Goal: Transaction & Acquisition: Purchase product/service

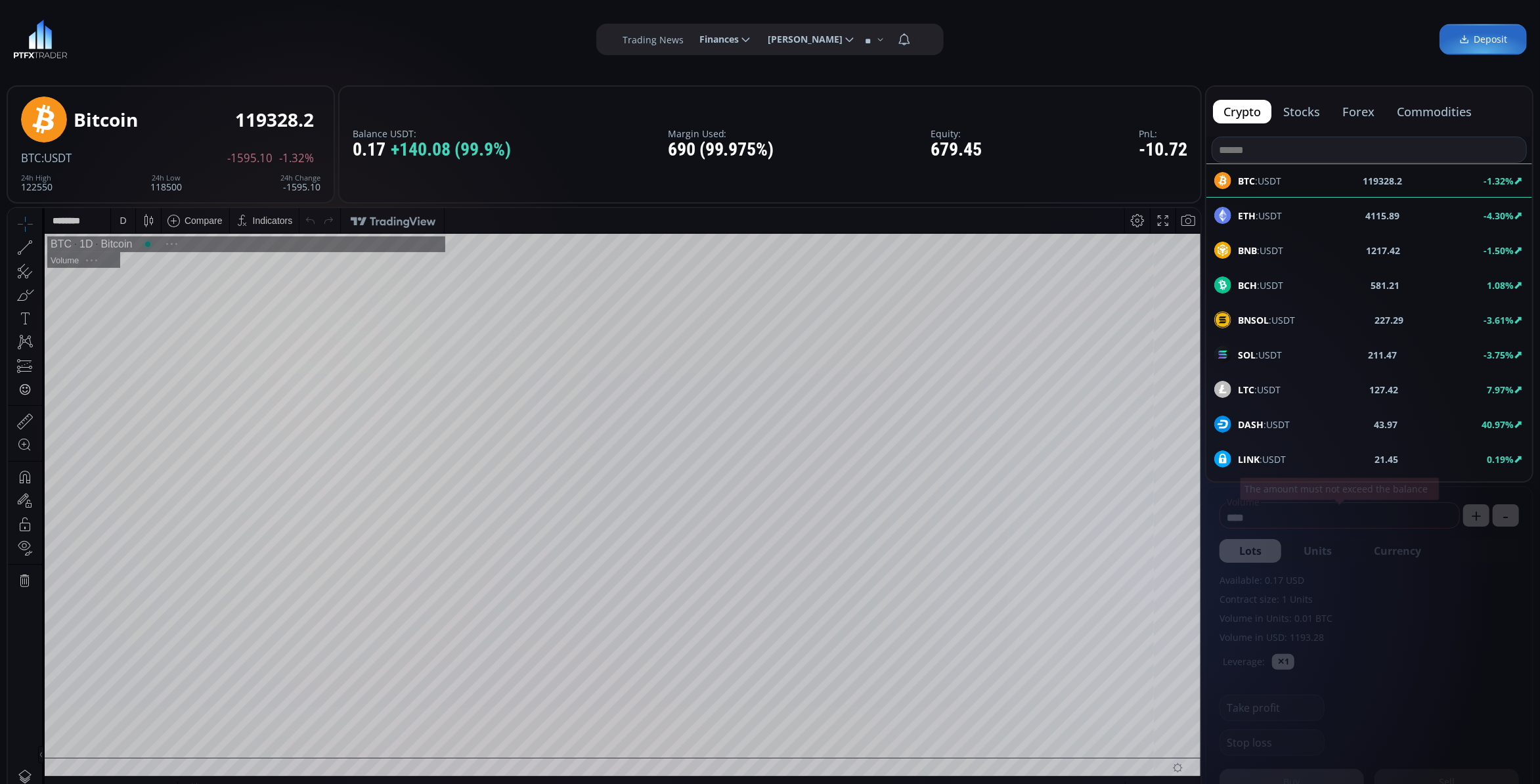
scroll to position [187, 0]
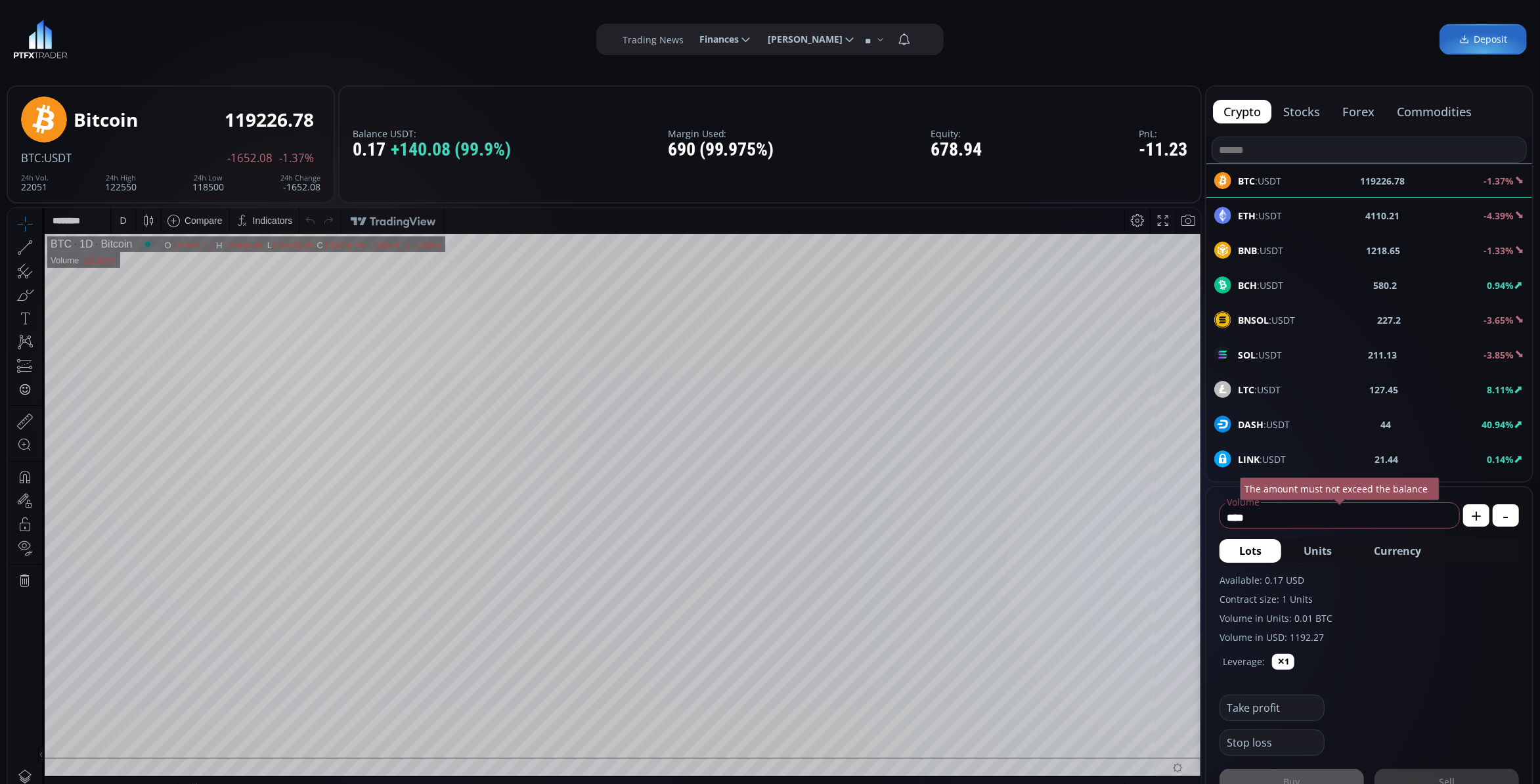
click at [1428, 431] on div "DASH :USDT 44 40.94%" at bounding box center [1369, 423] width 310 height 17
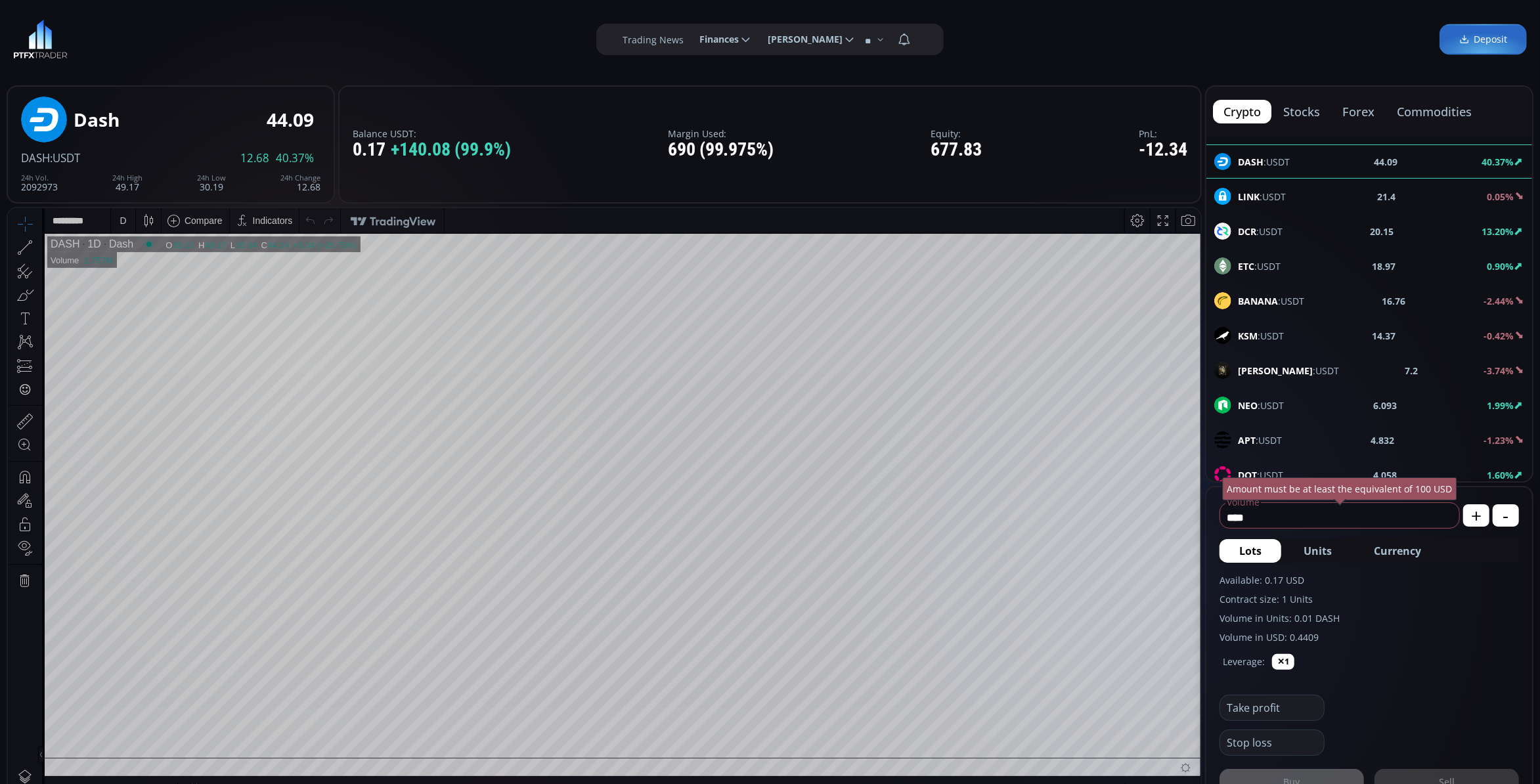
scroll to position [525, 0]
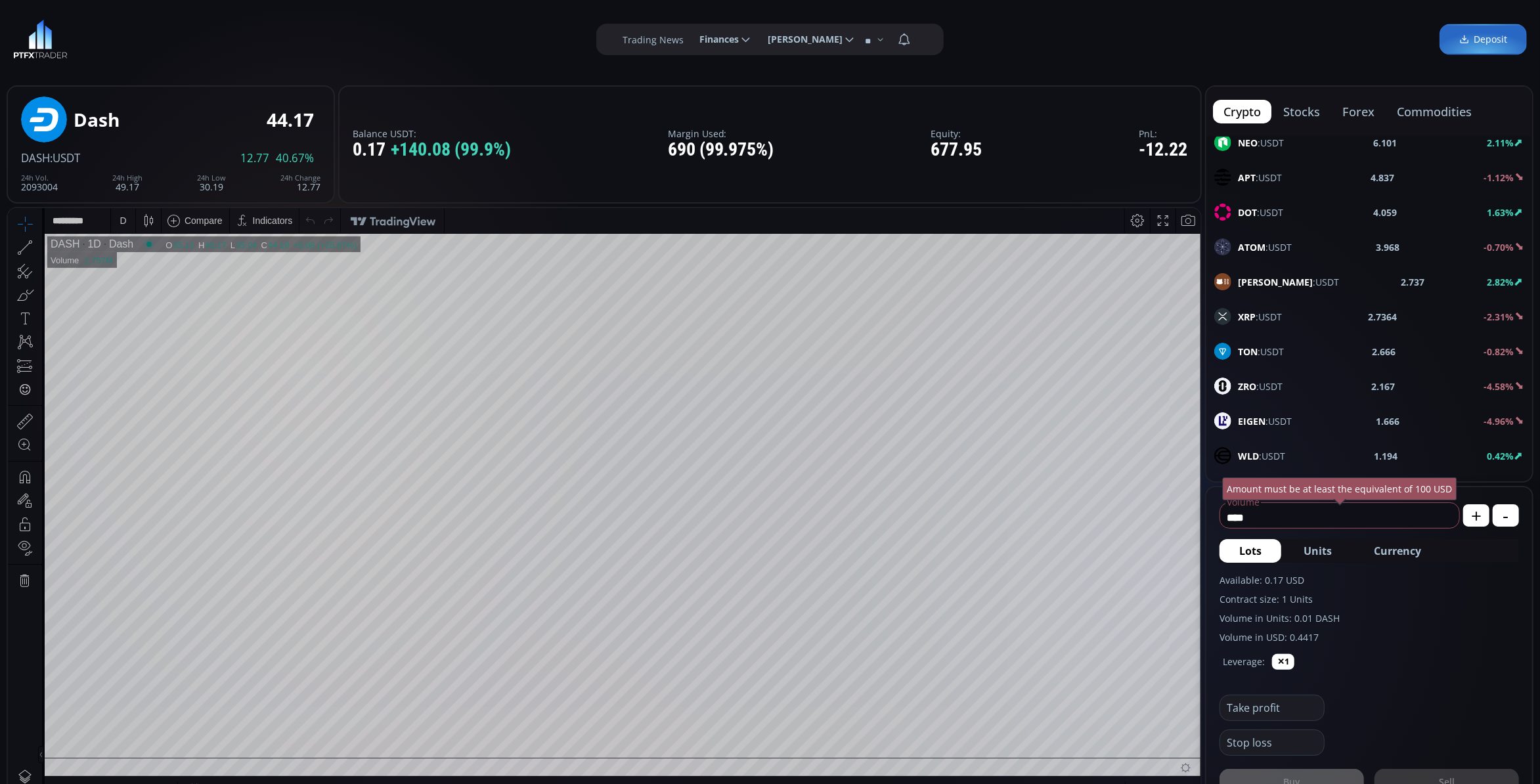
click at [1303, 318] on div "XRP :USDT 2.7364 -2.31%" at bounding box center [1369, 316] width 310 height 17
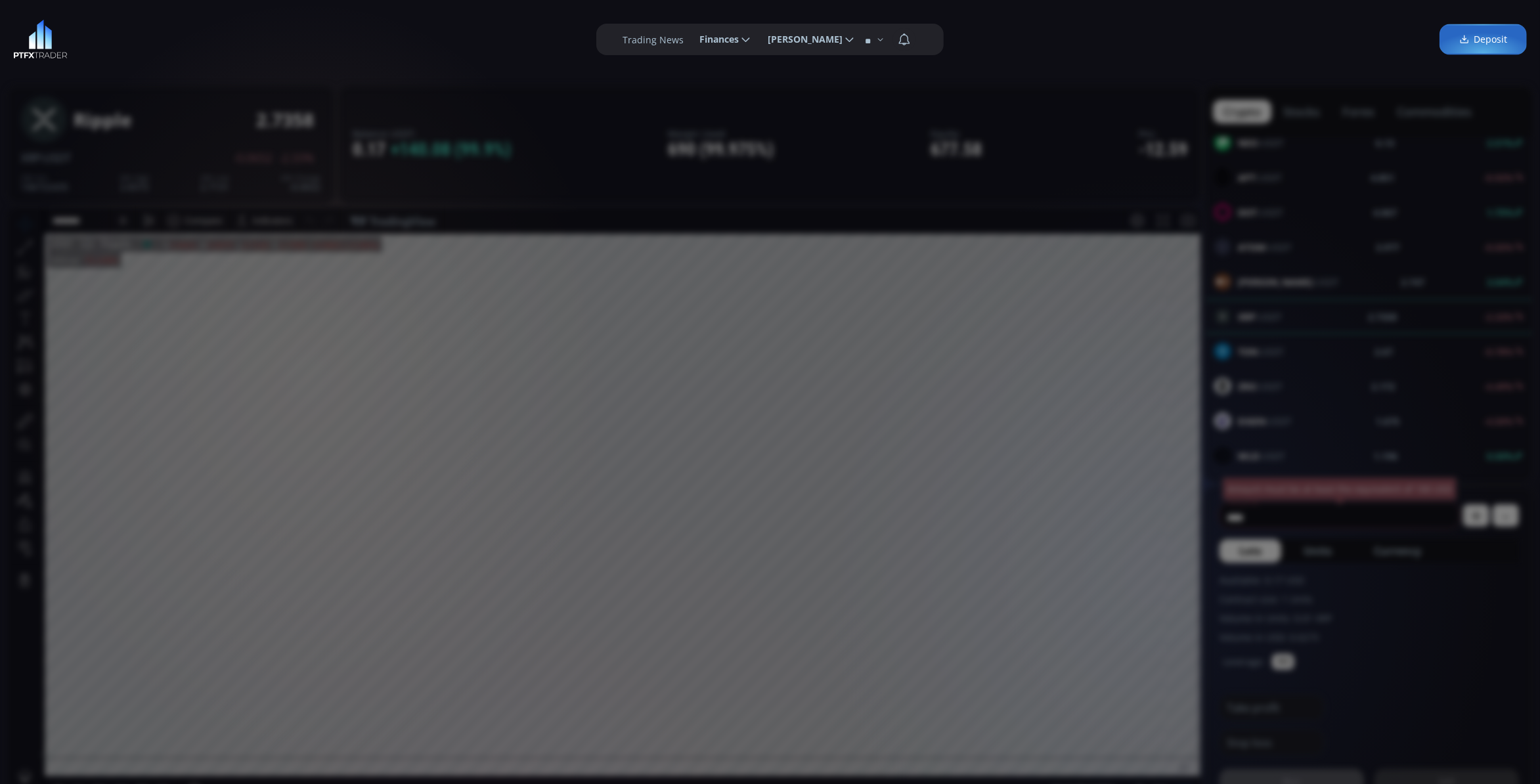
scroll to position [262, 0]
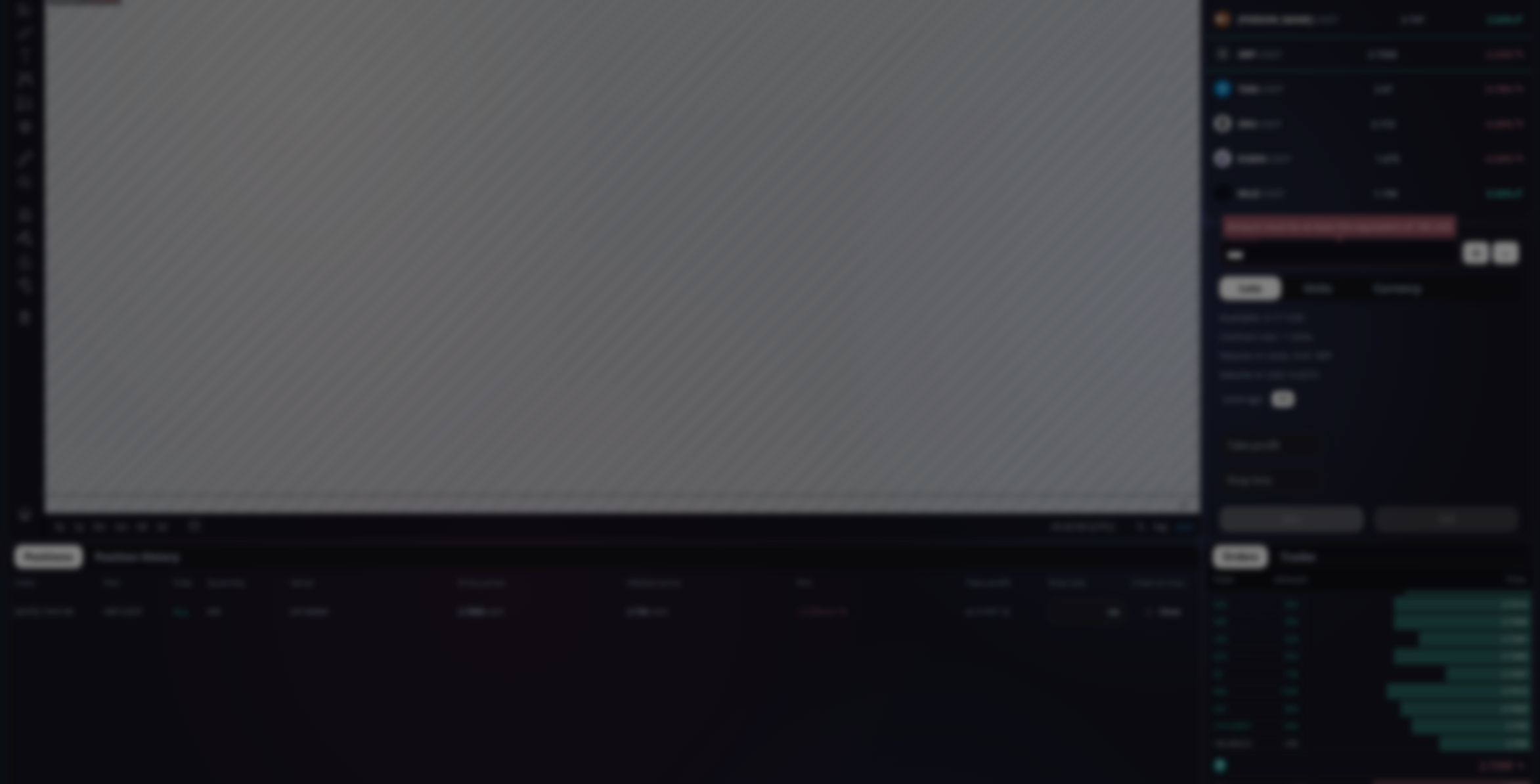
click at [689, 764] on div "**********" at bounding box center [770, 687] width 1540 height 1900
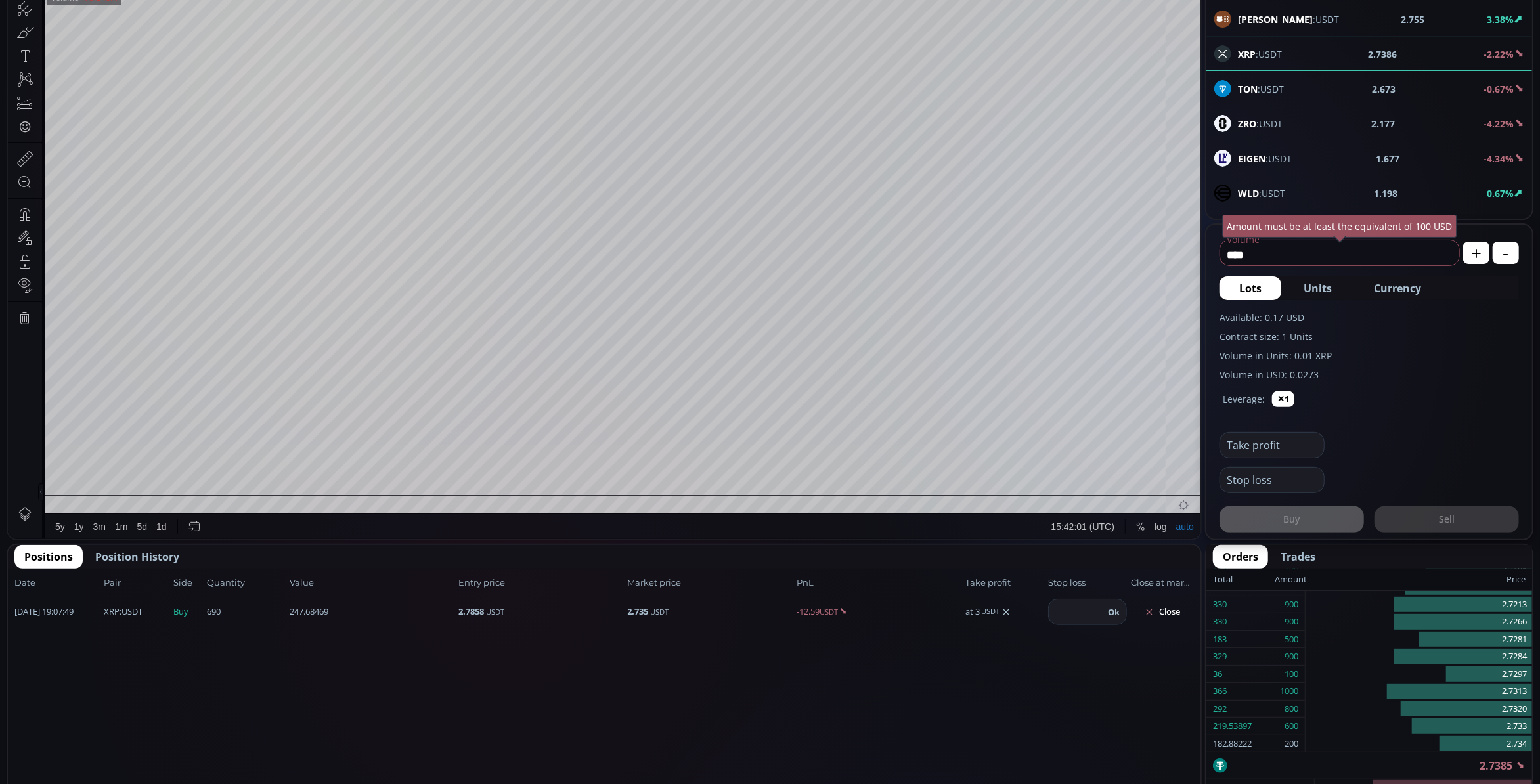
click at [1023, 713] on div "Date Pair Side Value Quantity Entry price Market price PnL Take profit Stop los…" at bounding box center [604, 772] width 1192 height 407
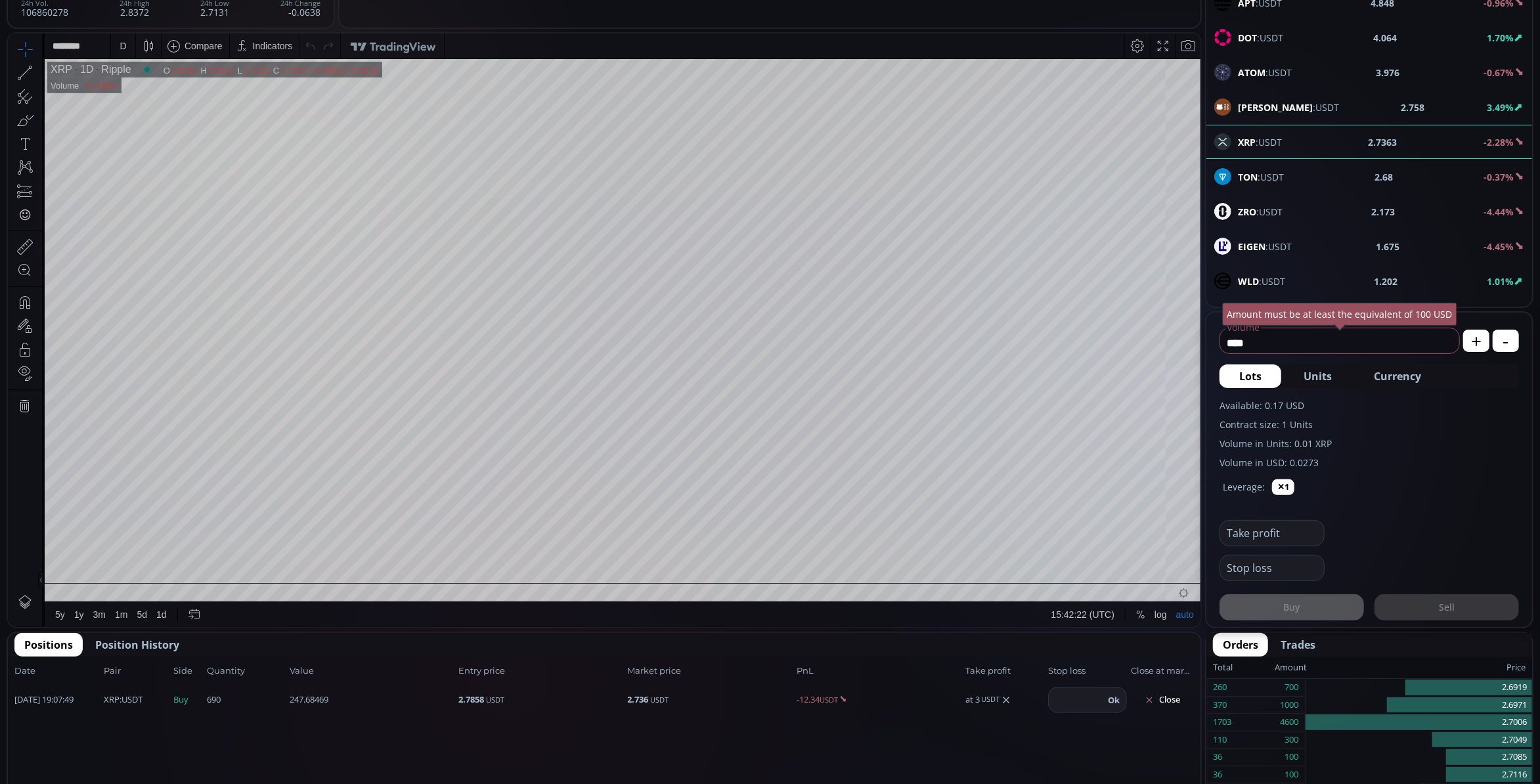
scroll to position [87, 0]
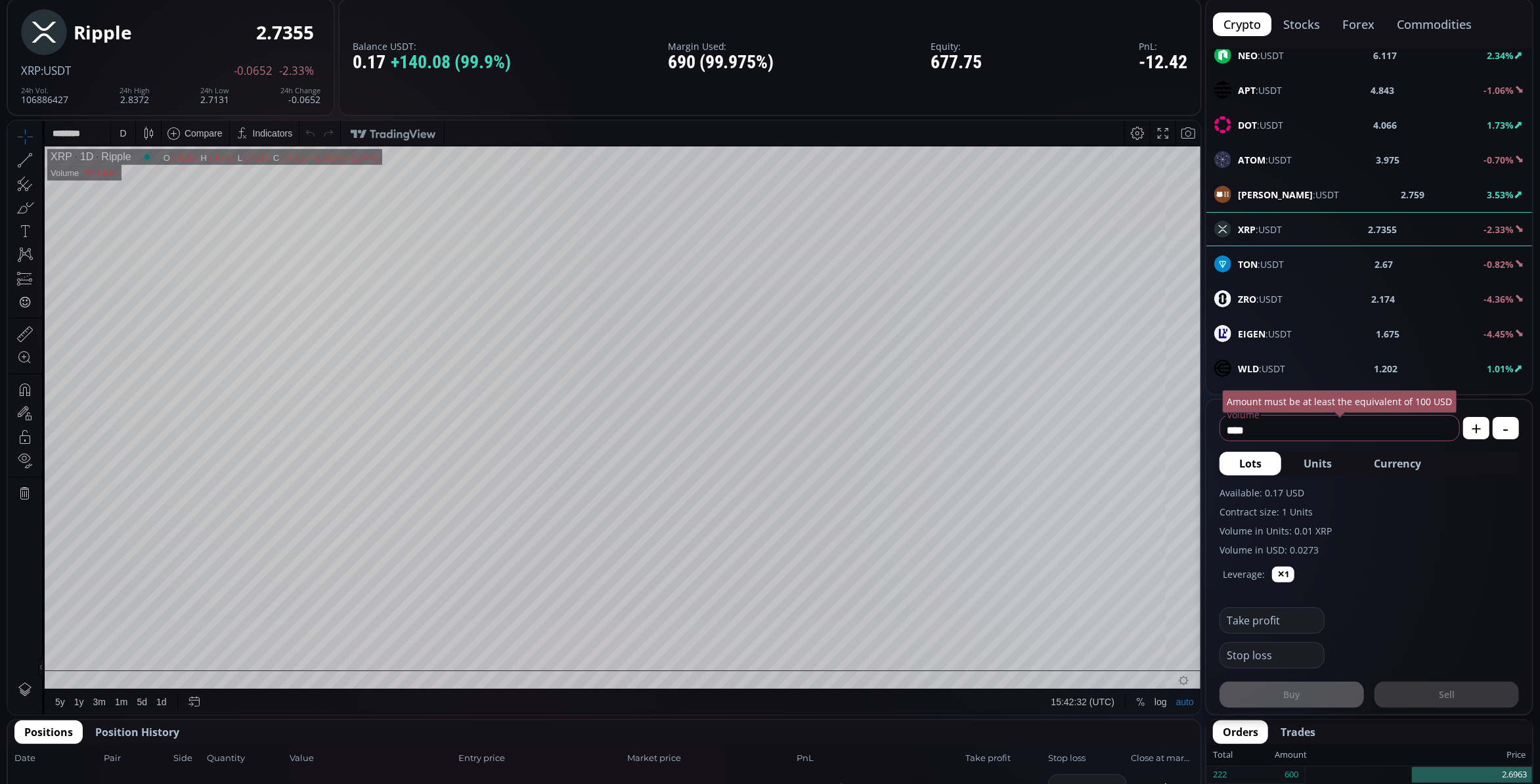
click at [122, 131] on div "D" at bounding box center [122, 133] width 7 height 10
click at [154, 185] on div "1 minute" at bounding box center [136, 181] width 36 height 10
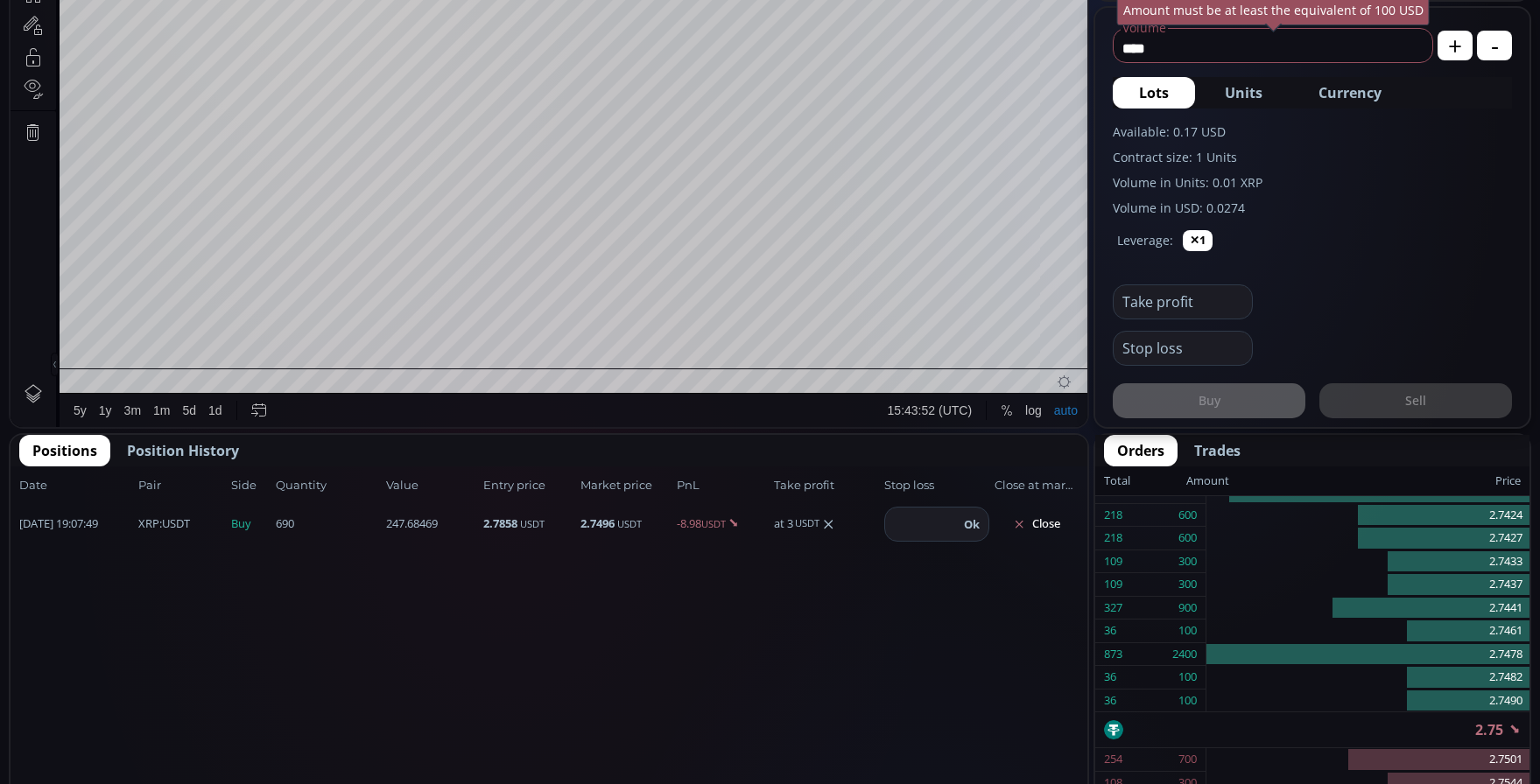
scroll to position [730, 0]
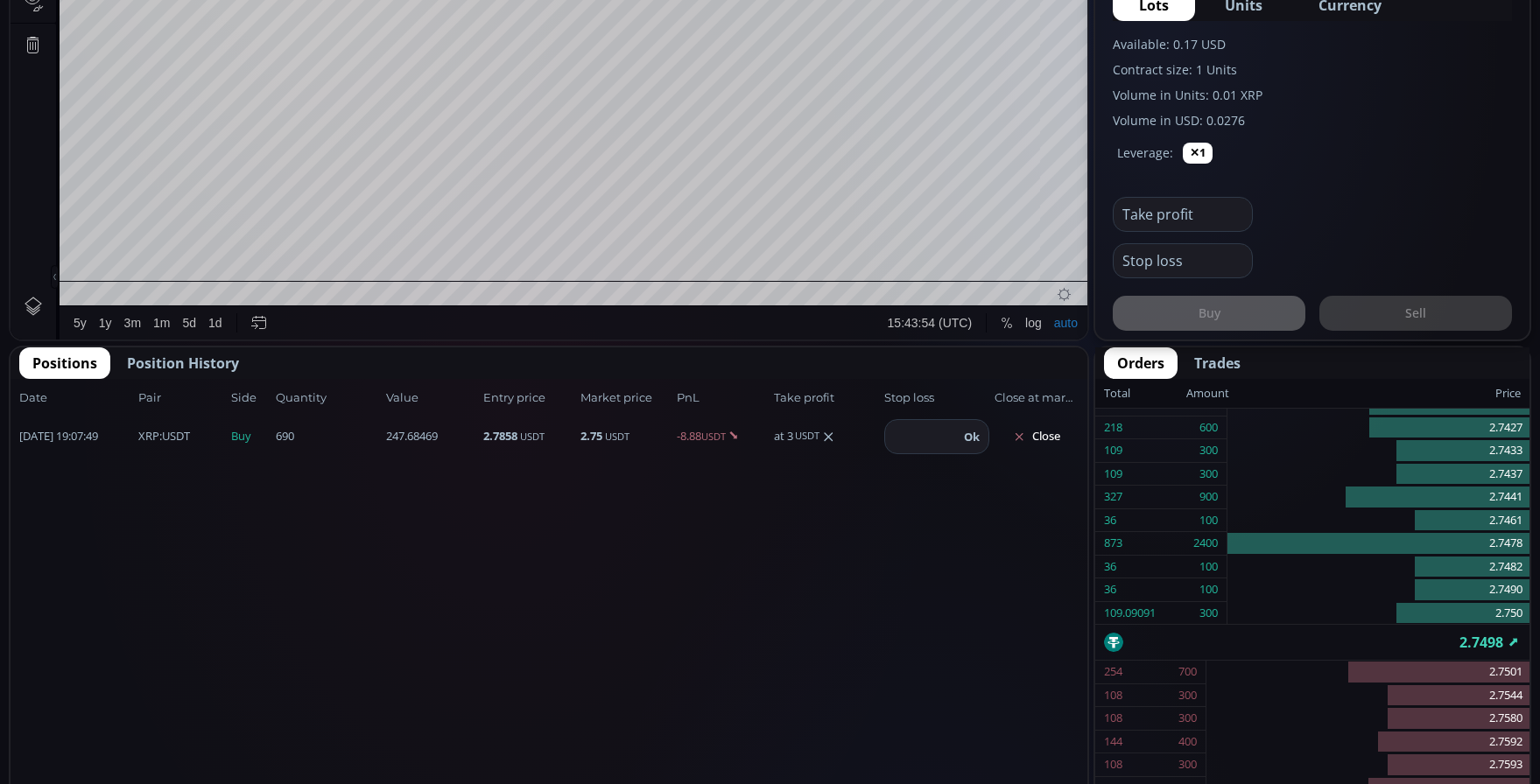
click at [1039, 430] on button "Close" at bounding box center [1037, 436] width 84 height 28
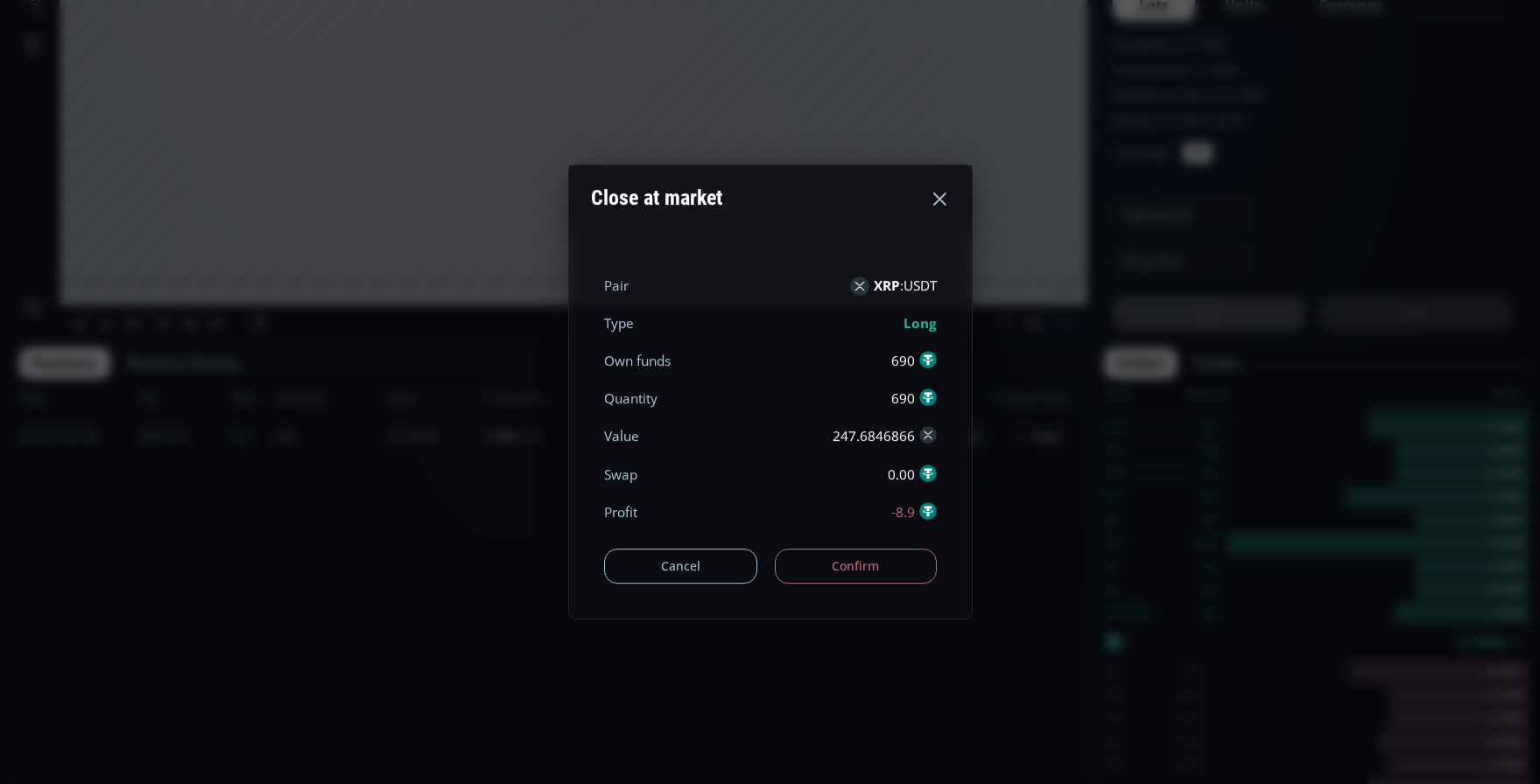
click at [888, 561] on button "Confirm" at bounding box center [855, 566] width 162 height 35
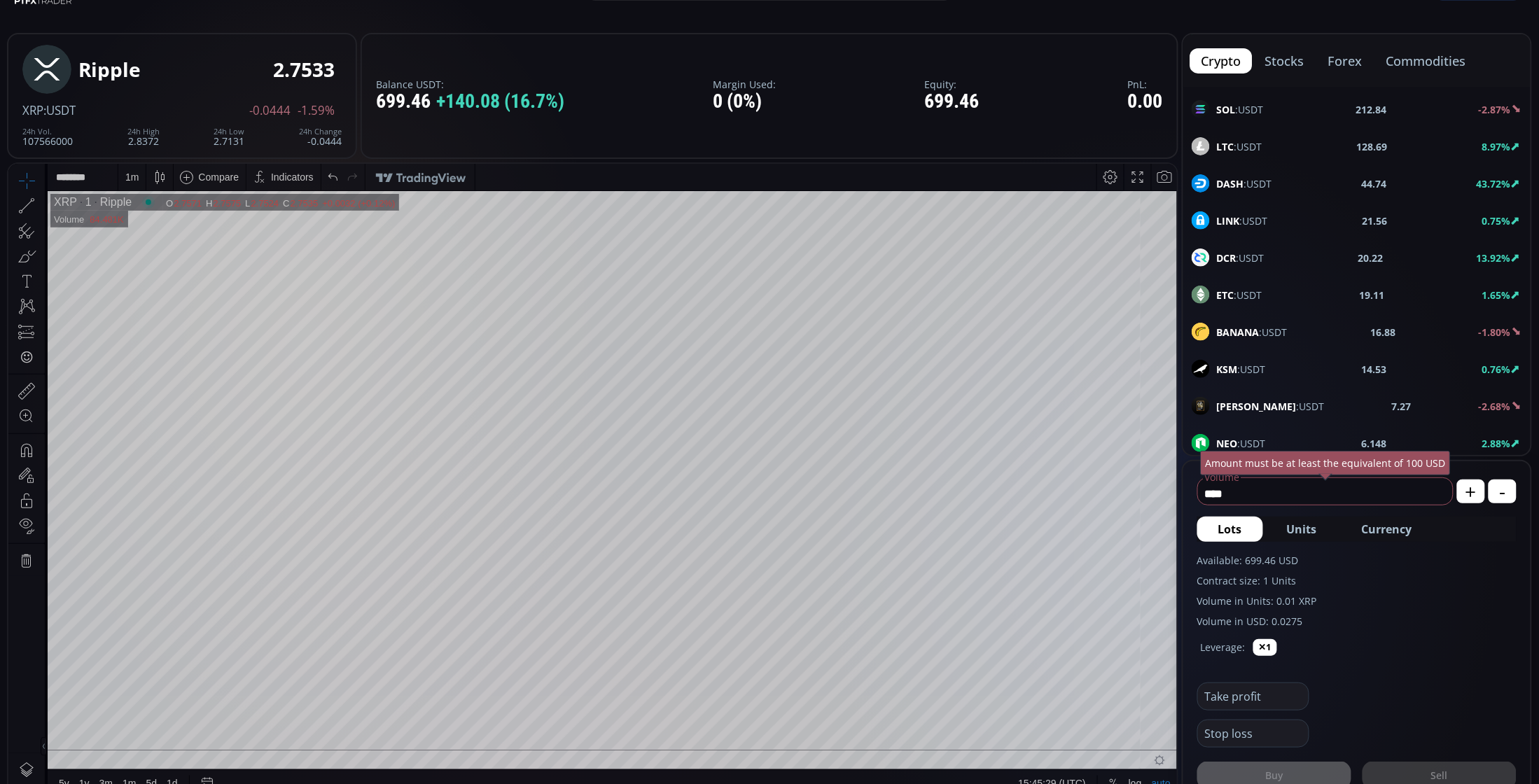
scroll to position [0, 0]
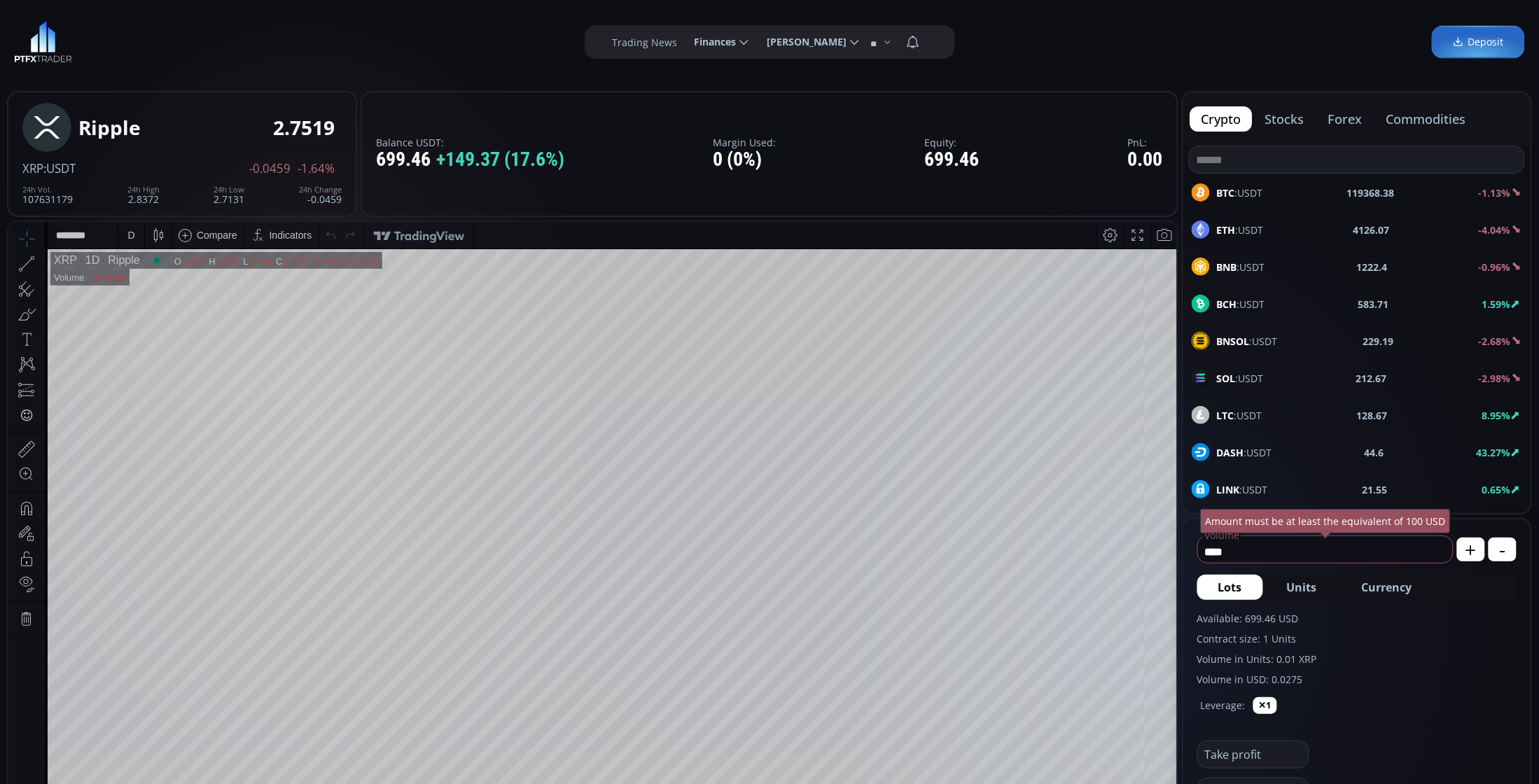
scroll to position [88, 0]
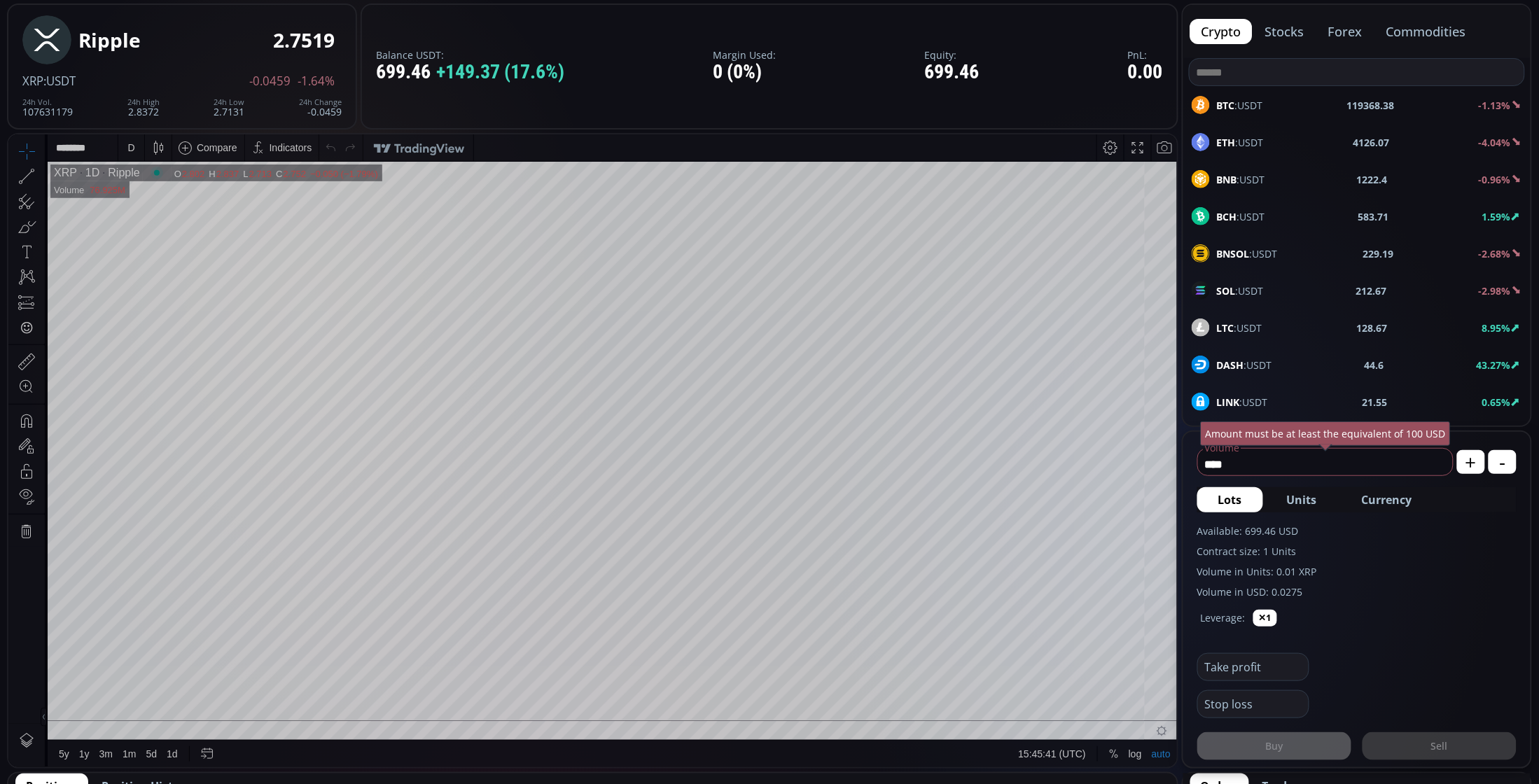
click at [129, 145] on div "D" at bounding box center [131, 147] width 7 height 11
click at [172, 208] on div "1 minute" at bounding box center [167, 198] width 98 height 23
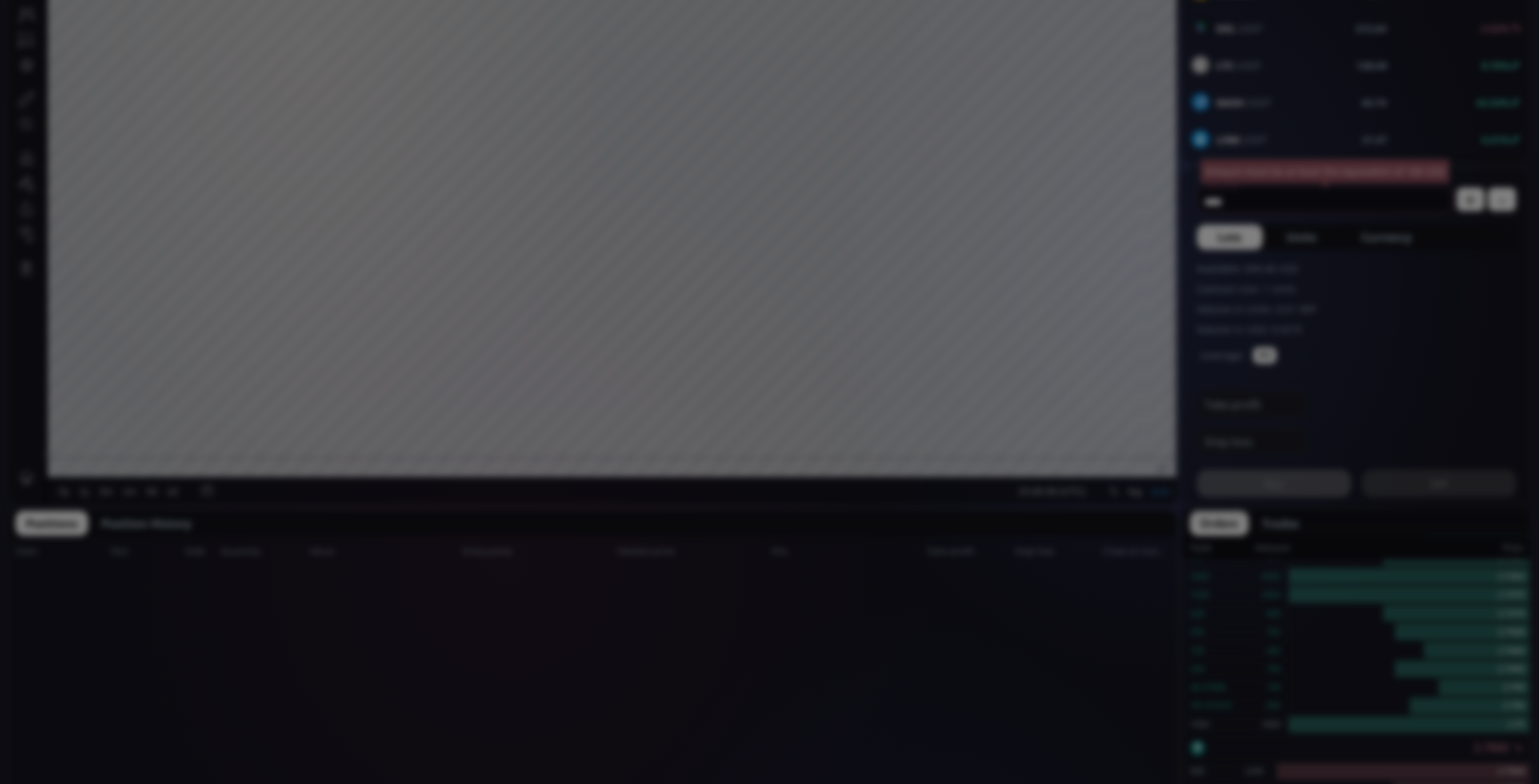
click at [910, 636] on div "**********" at bounding box center [770, 663] width 1539 height 2026
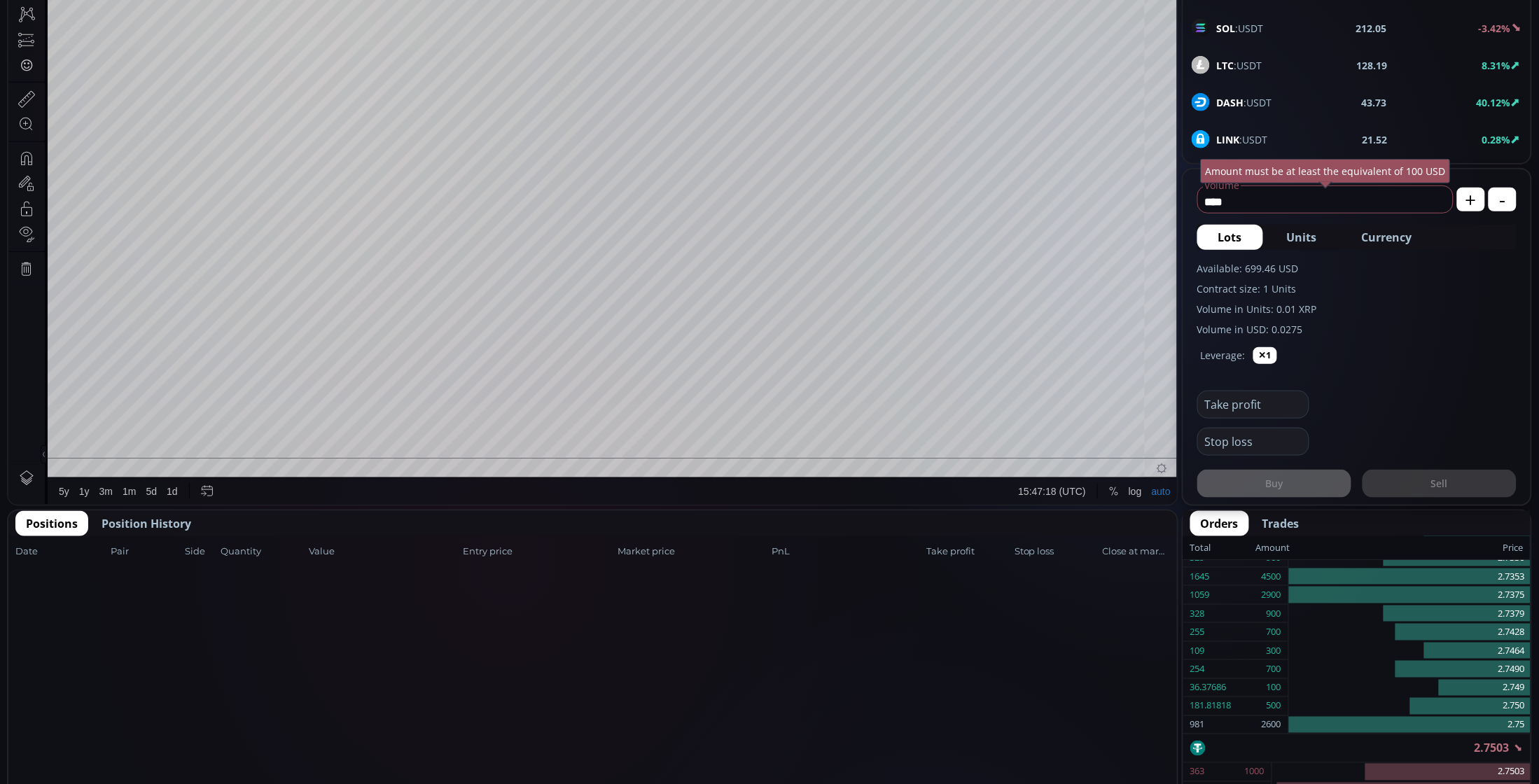
click at [1409, 236] on span "Currency" at bounding box center [1387, 238] width 51 height 17
drag, startPoint x: 1305, startPoint y: 203, endPoint x: 1178, endPoint y: 211, distance: 127.3
click at [1178, 211] on main "Ripple 2.7513 XRP :USDT -0.0488 -1.74% 24h Vol. 108260947 24h High 2.8372 24h L…" at bounding box center [770, 630] width 1539 height 1793
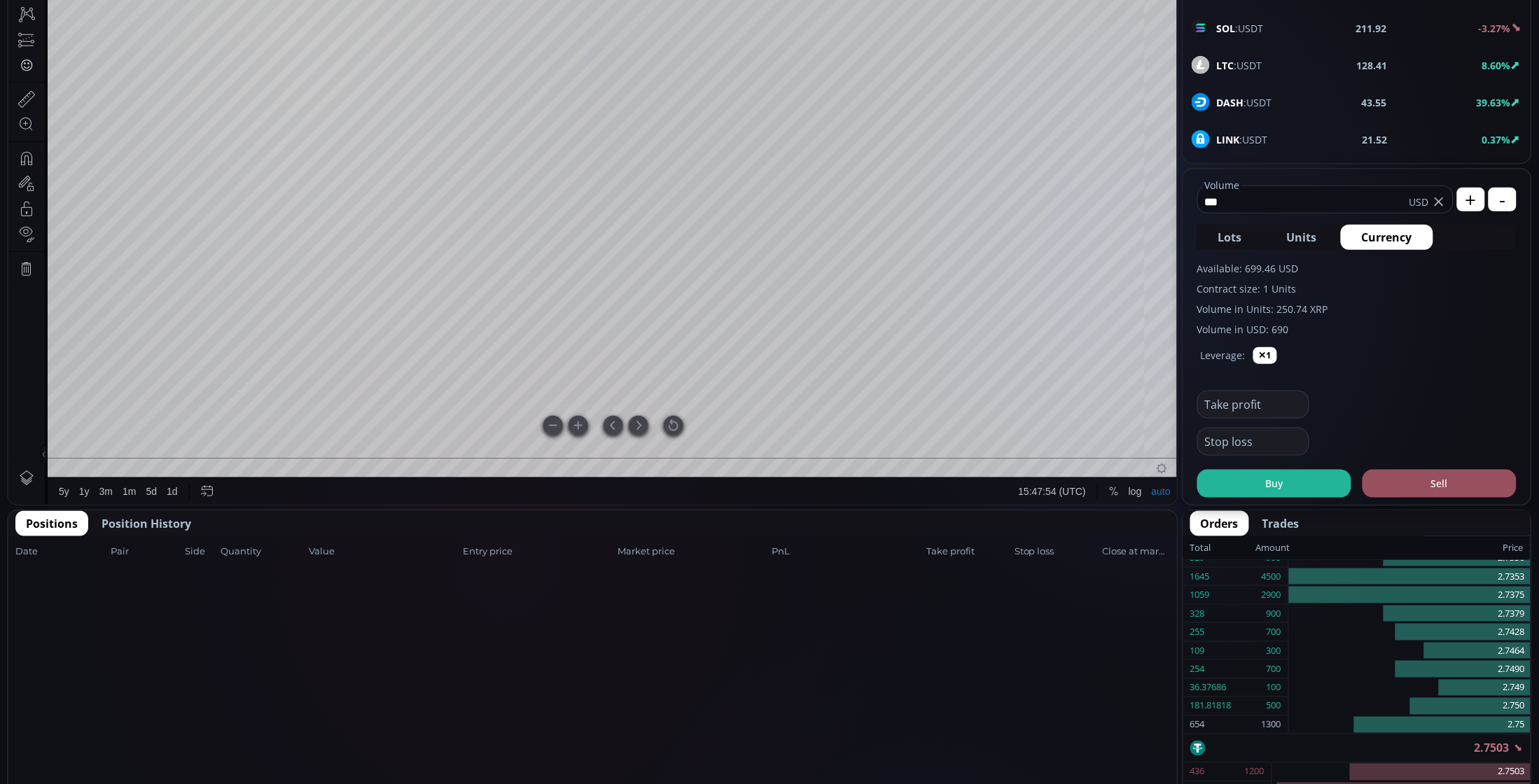
type input "***"
click at [668, 427] on div at bounding box center [673, 426] width 19 height 19
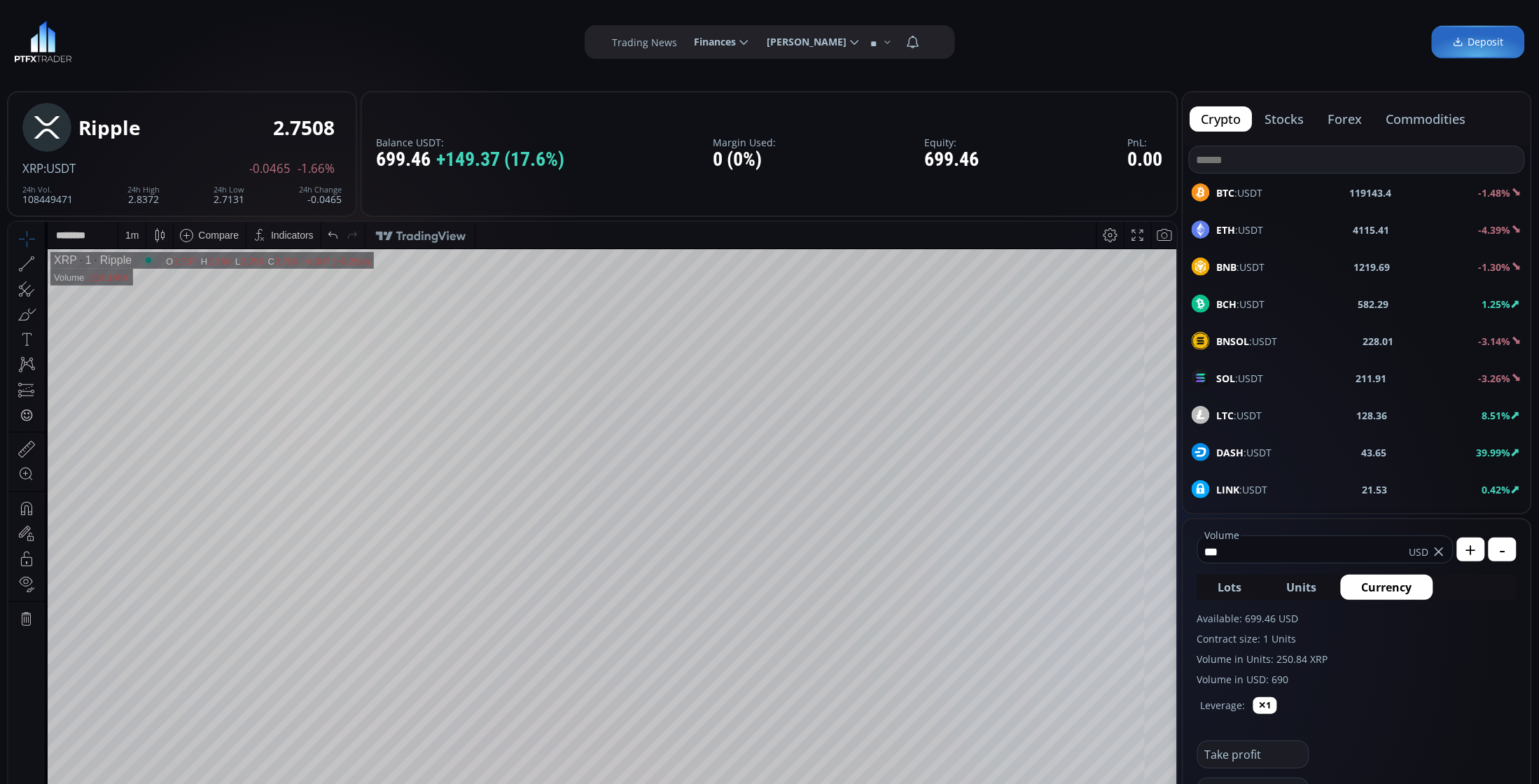
scroll to position [175, 0]
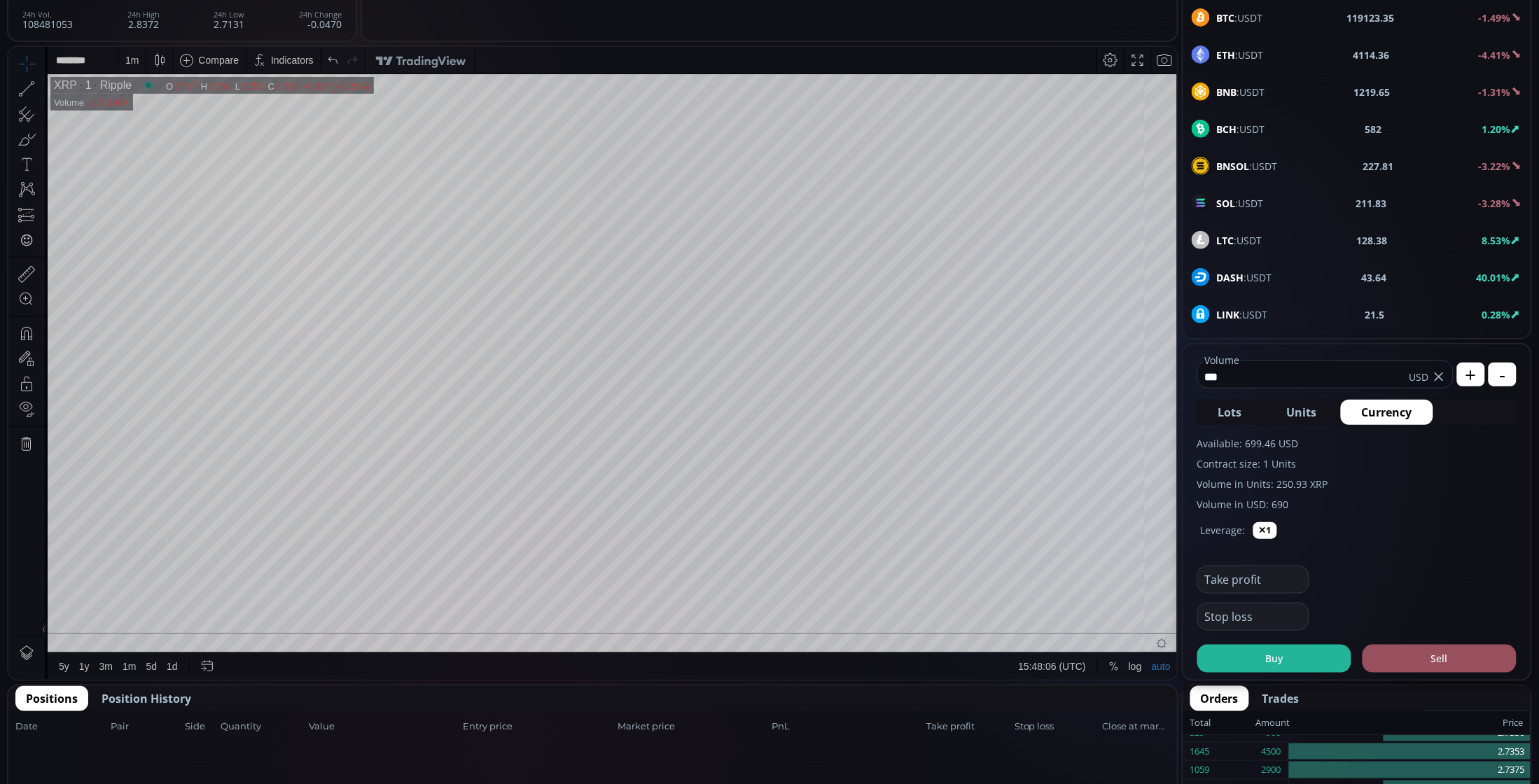
click at [136, 60] on div "1 m" at bounding box center [131, 59] width 13 height 11
click at [137, 141] on div "5 minutes" at bounding box center [167, 133] width 98 height 23
click at [126, 57] on div "5 m" at bounding box center [131, 59] width 13 height 11
click at [144, 105] on div "1 minute" at bounding box center [145, 110] width 38 height 11
click at [1276, 648] on button "Buy" at bounding box center [1275, 659] width 154 height 28
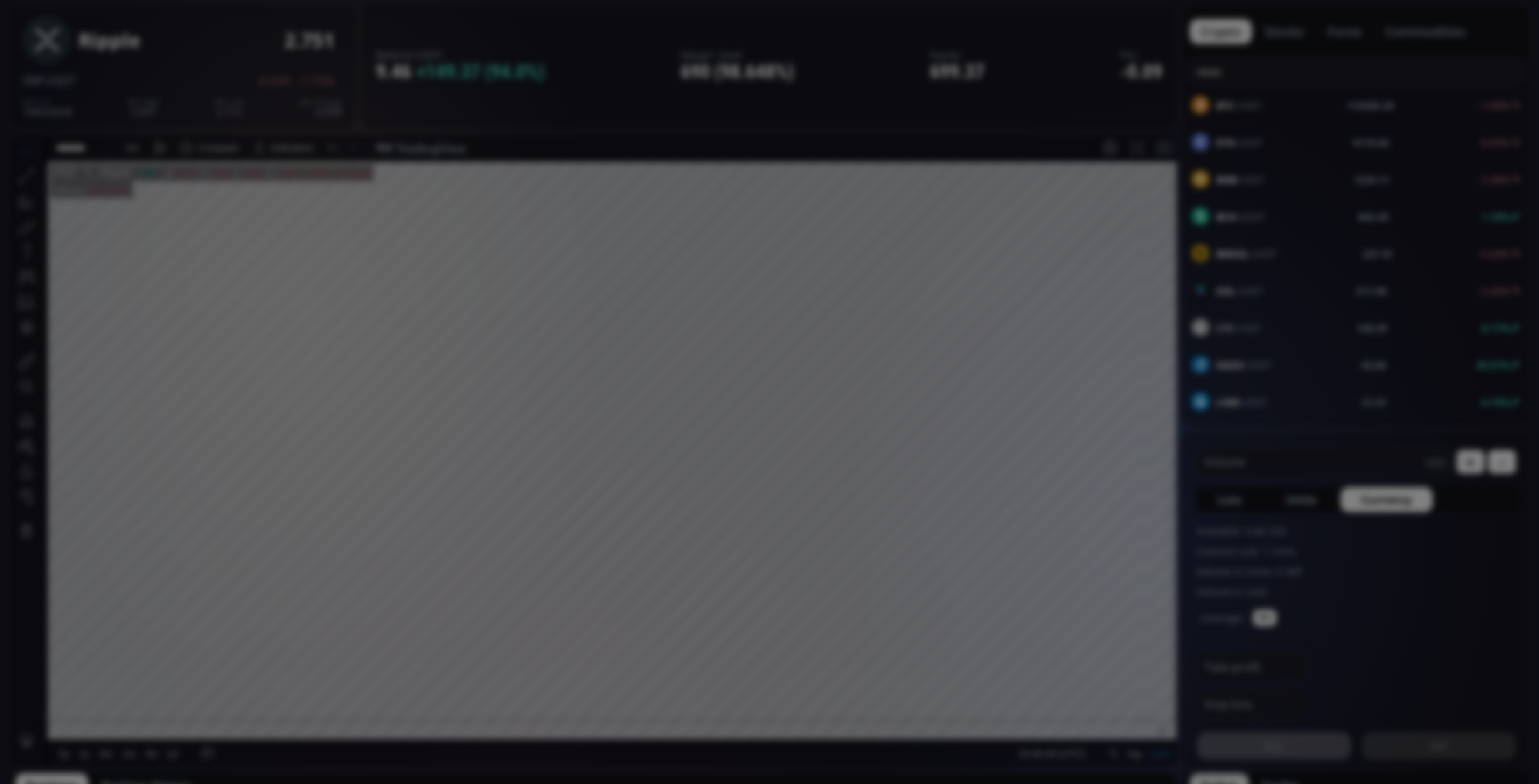
scroll to position [0, 0]
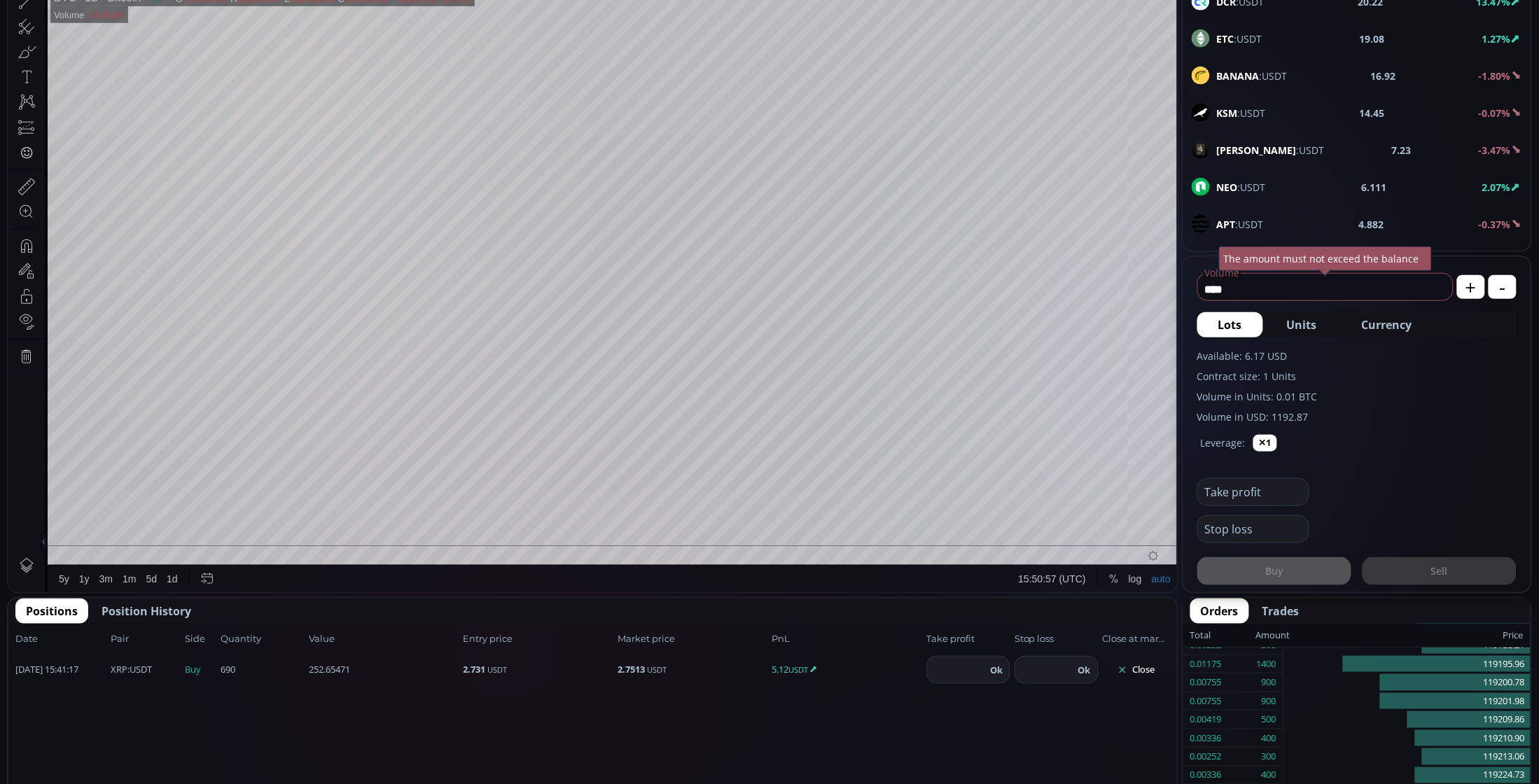
scroll to position [437, 0]
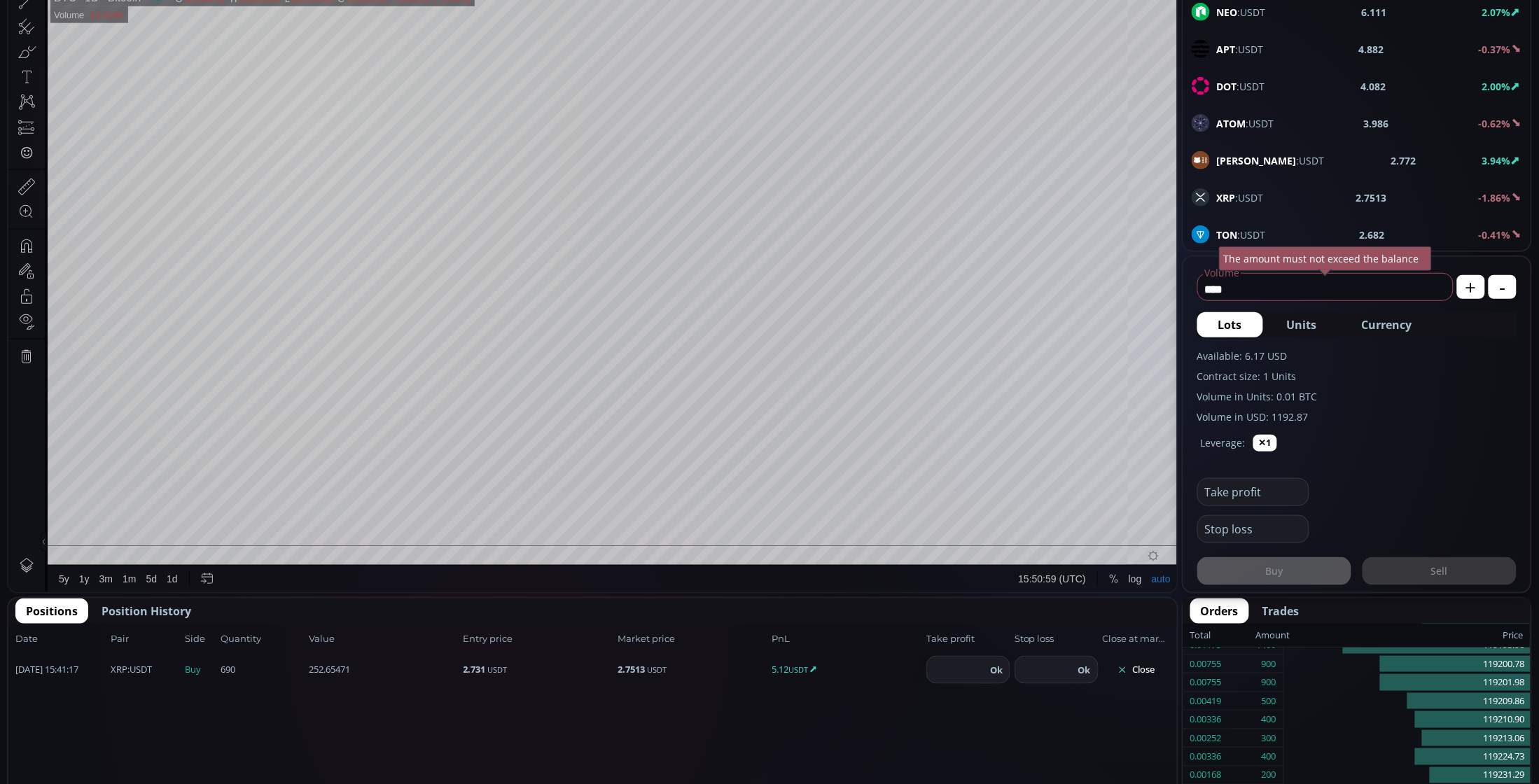
click at [1303, 207] on div "XRP :USDT 2.7513 -1.86%" at bounding box center [1356, 197] width 330 height 18
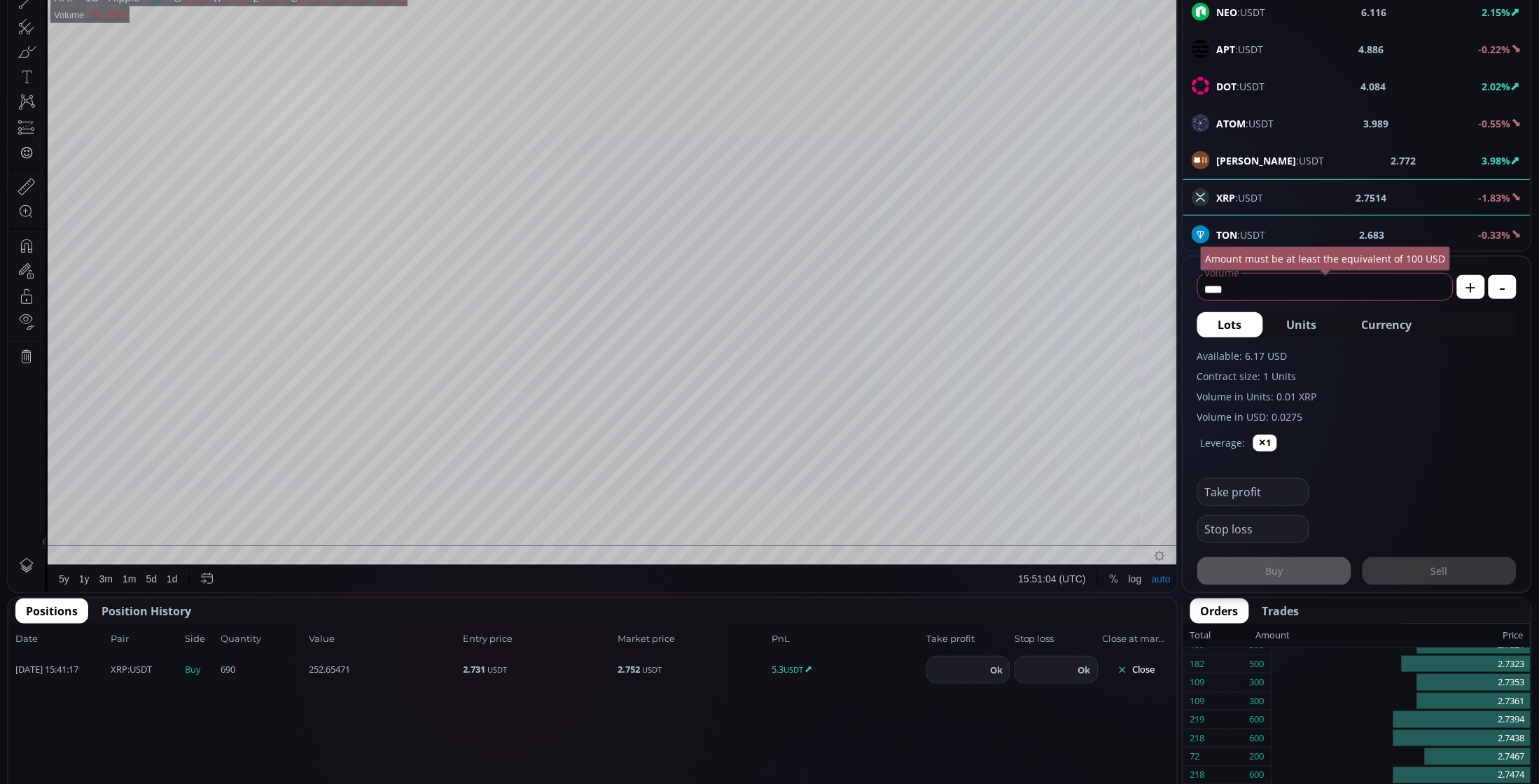
scroll to position [175, 0]
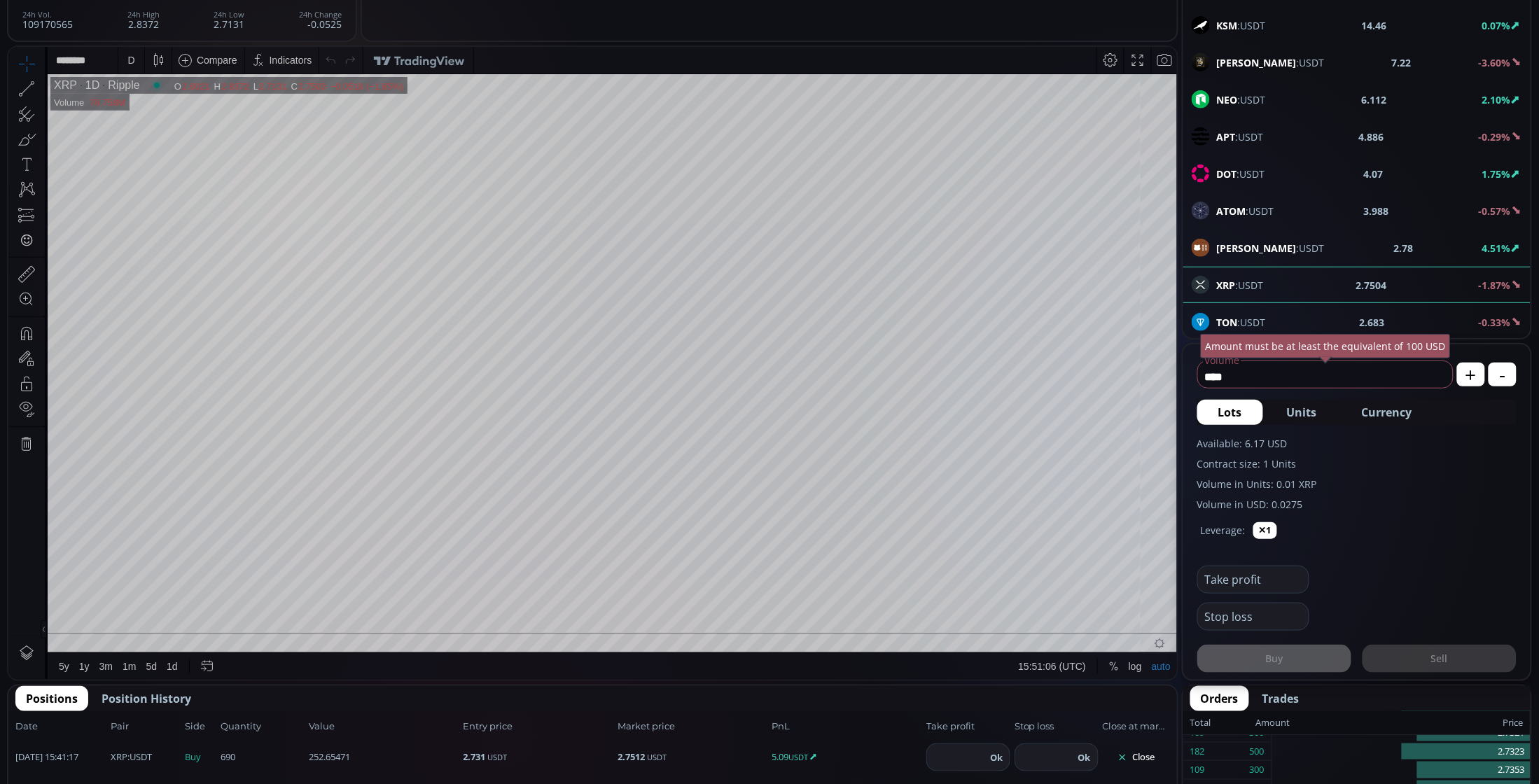
click at [135, 62] on div "D" at bounding box center [131, 59] width 12 height 26
click at [158, 117] on div "1 minute" at bounding box center [167, 110] width 98 height 23
click at [960, 758] on input "number" at bounding box center [957, 758] width 59 height 26
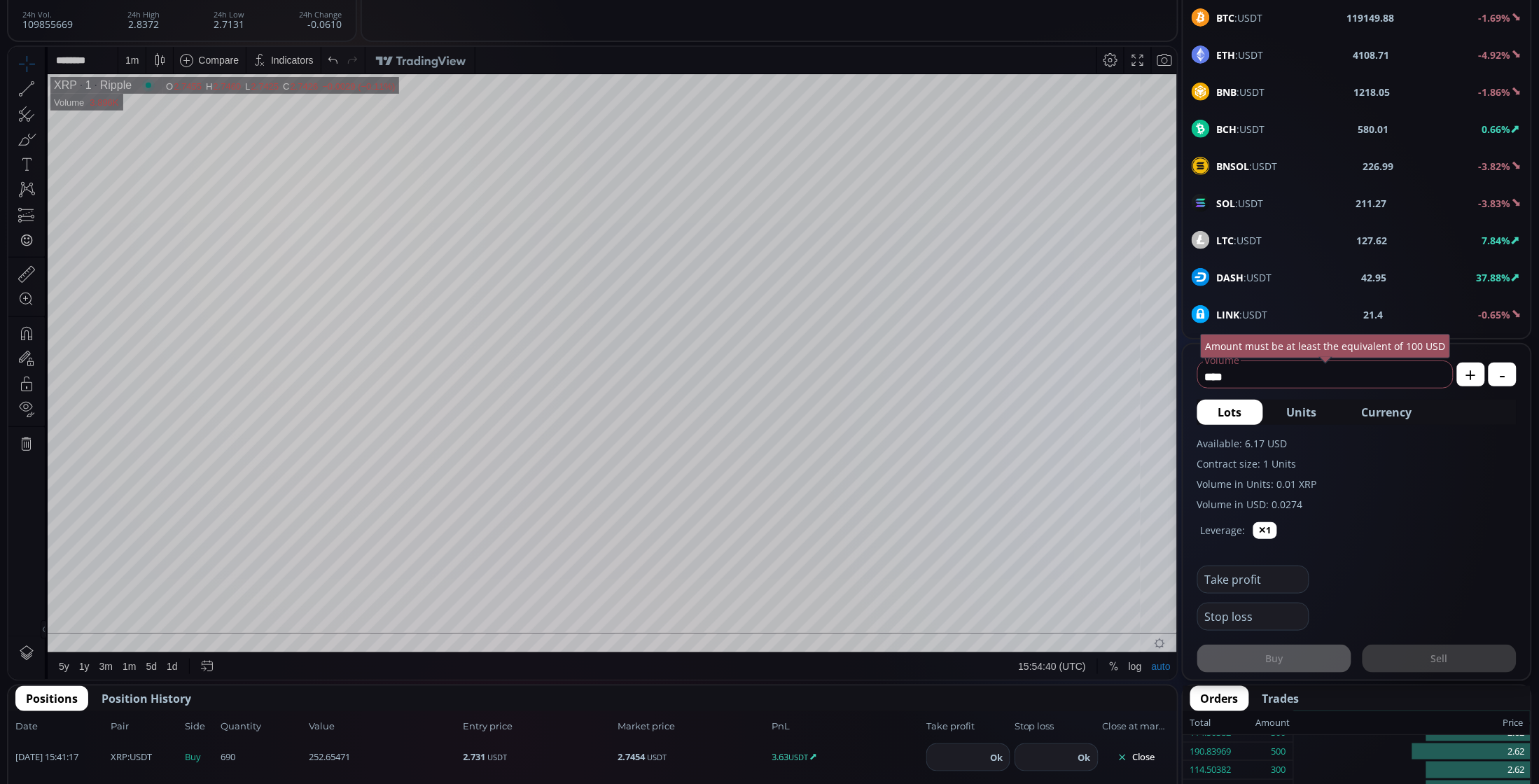
scroll to position [350, 0]
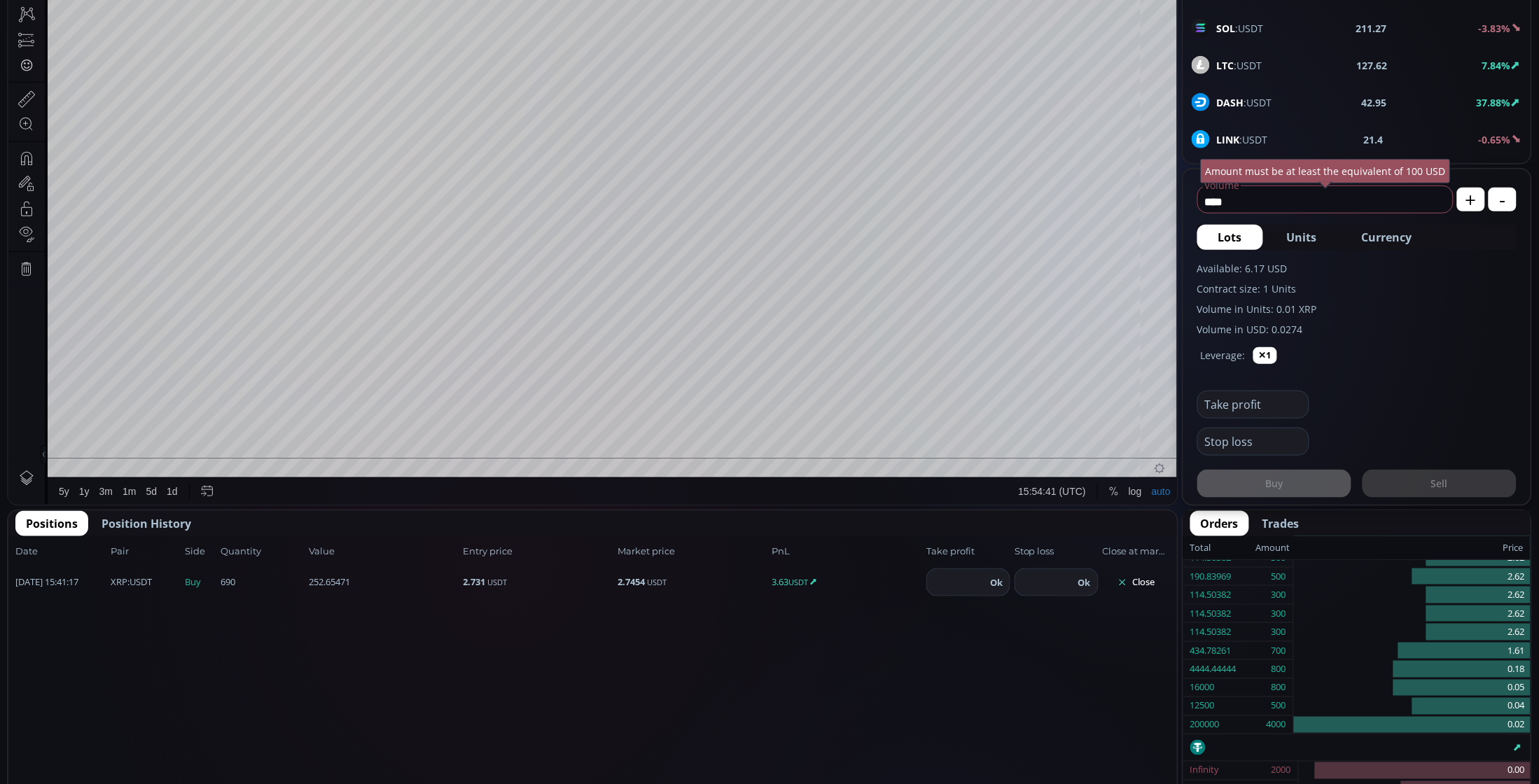
click at [133, 529] on span "Position History" at bounding box center [146, 524] width 89 height 17
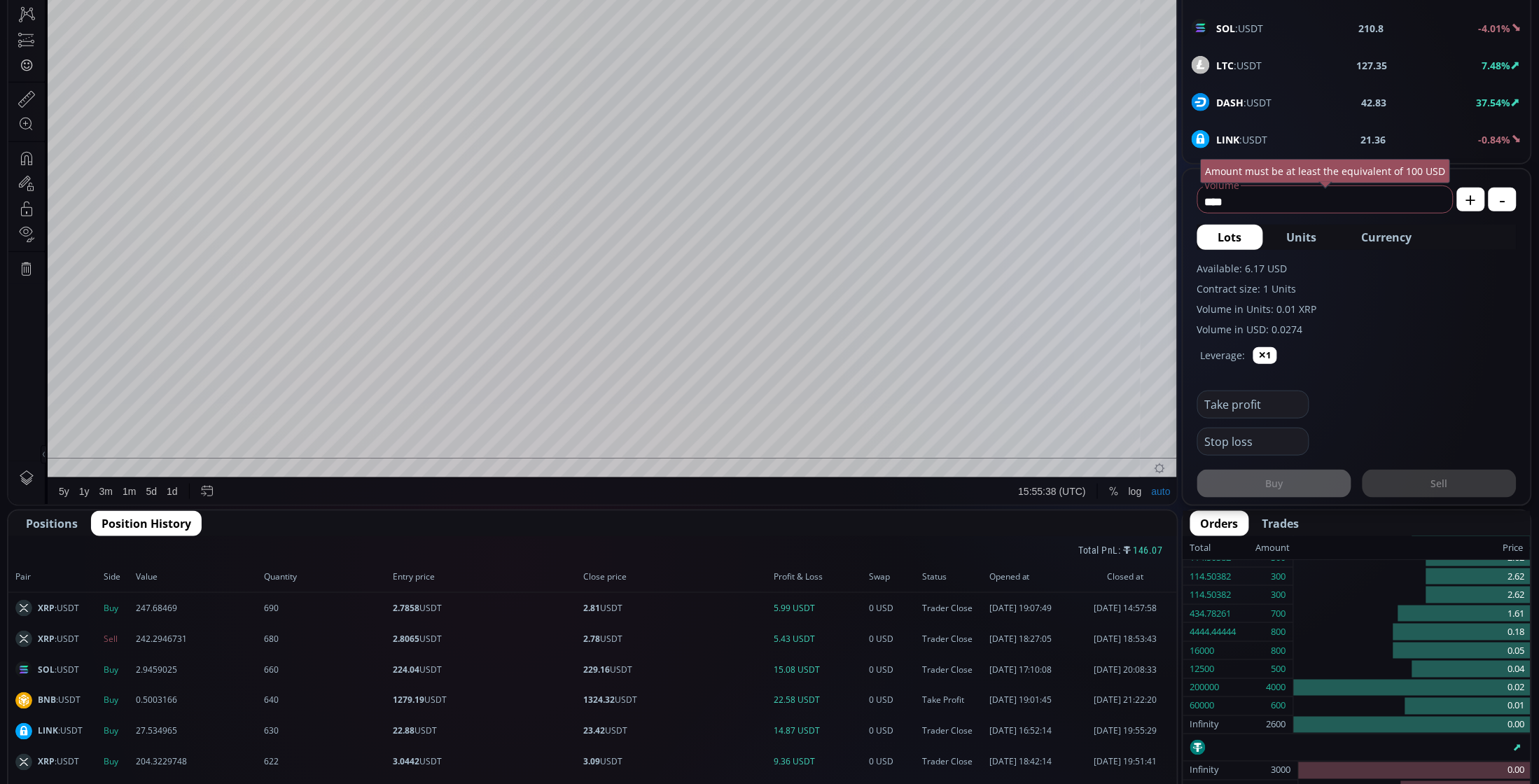
click at [50, 519] on span "Positions" at bounding box center [51, 524] width 52 height 17
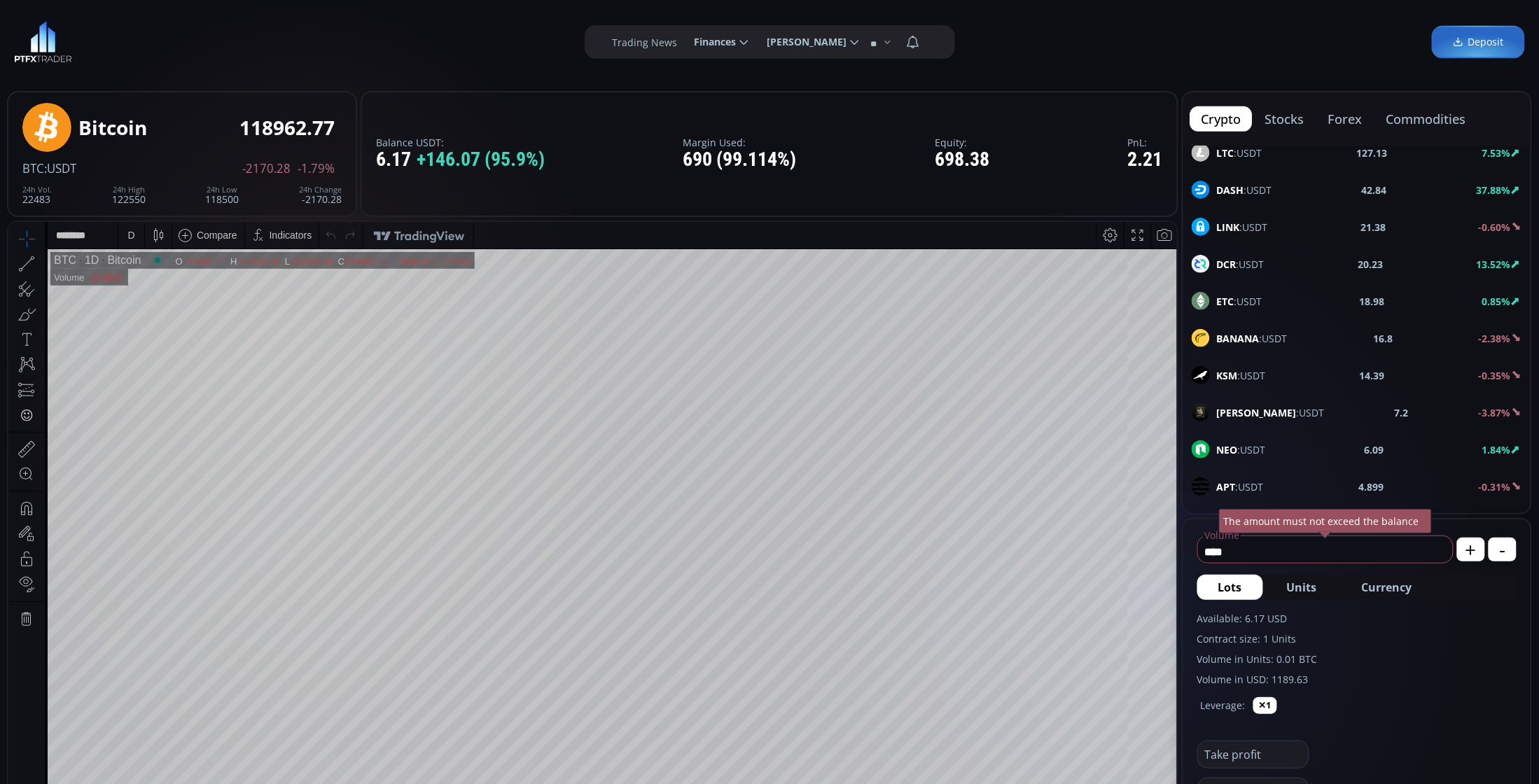
scroll to position [437, 0]
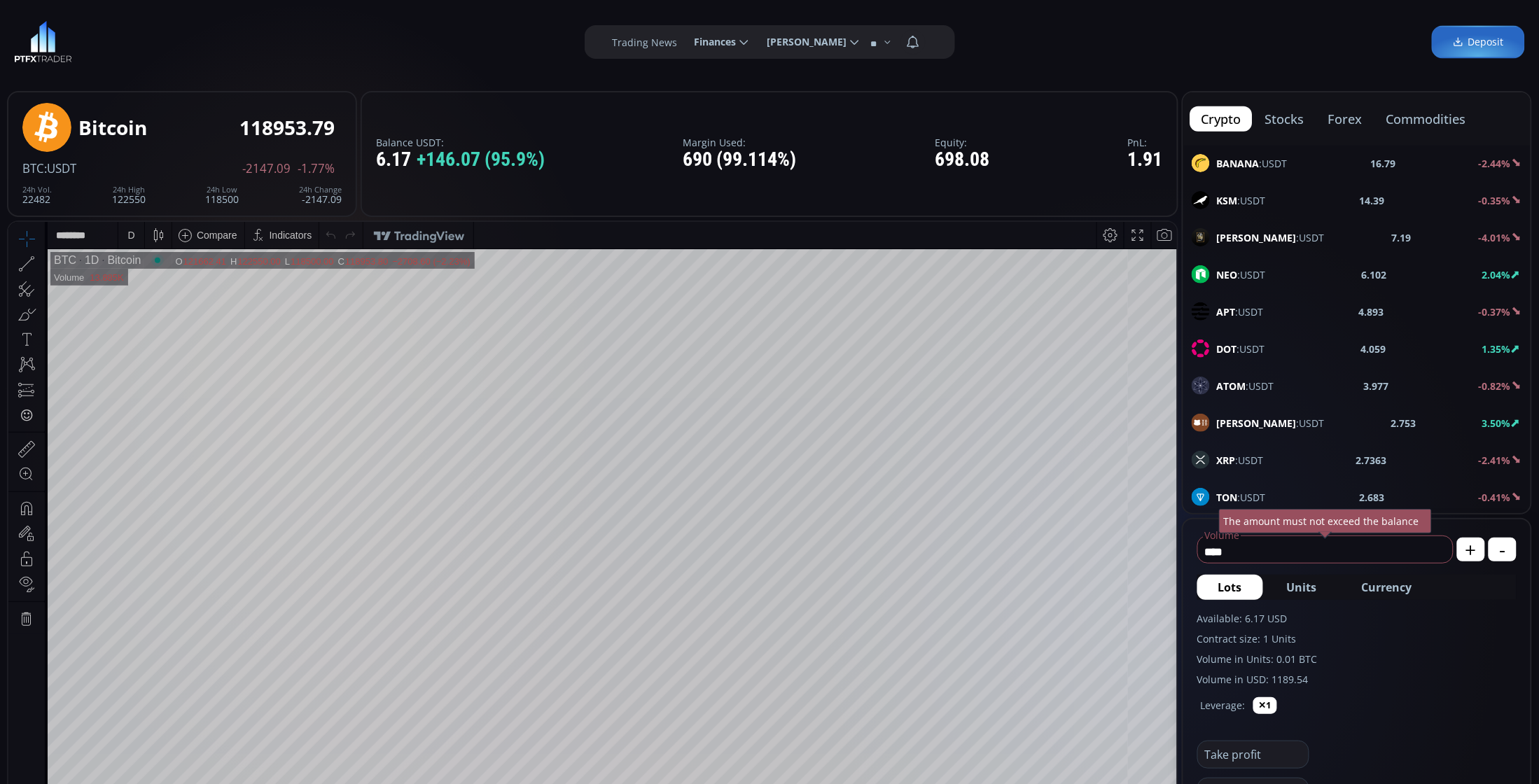
click at [1282, 461] on div "XRP :USDT 2.7363 -2.41%" at bounding box center [1356, 459] width 330 height 18
click at [124, 239] on div "D" at bounding box center [131, 235] width 26 height 26
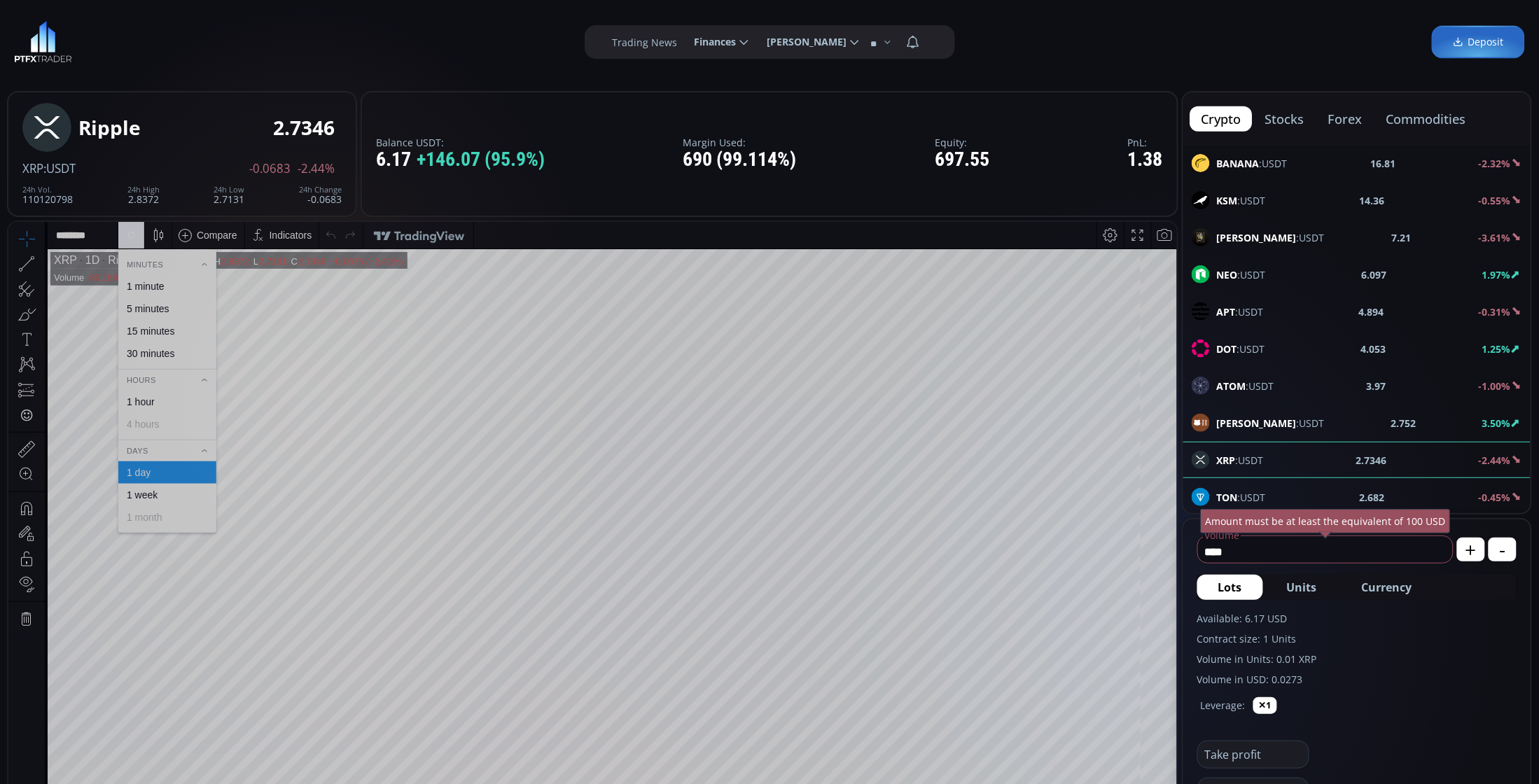
click at [151, 278] on div "1 minute" at bounding box center [167, 285] width 98 height 23
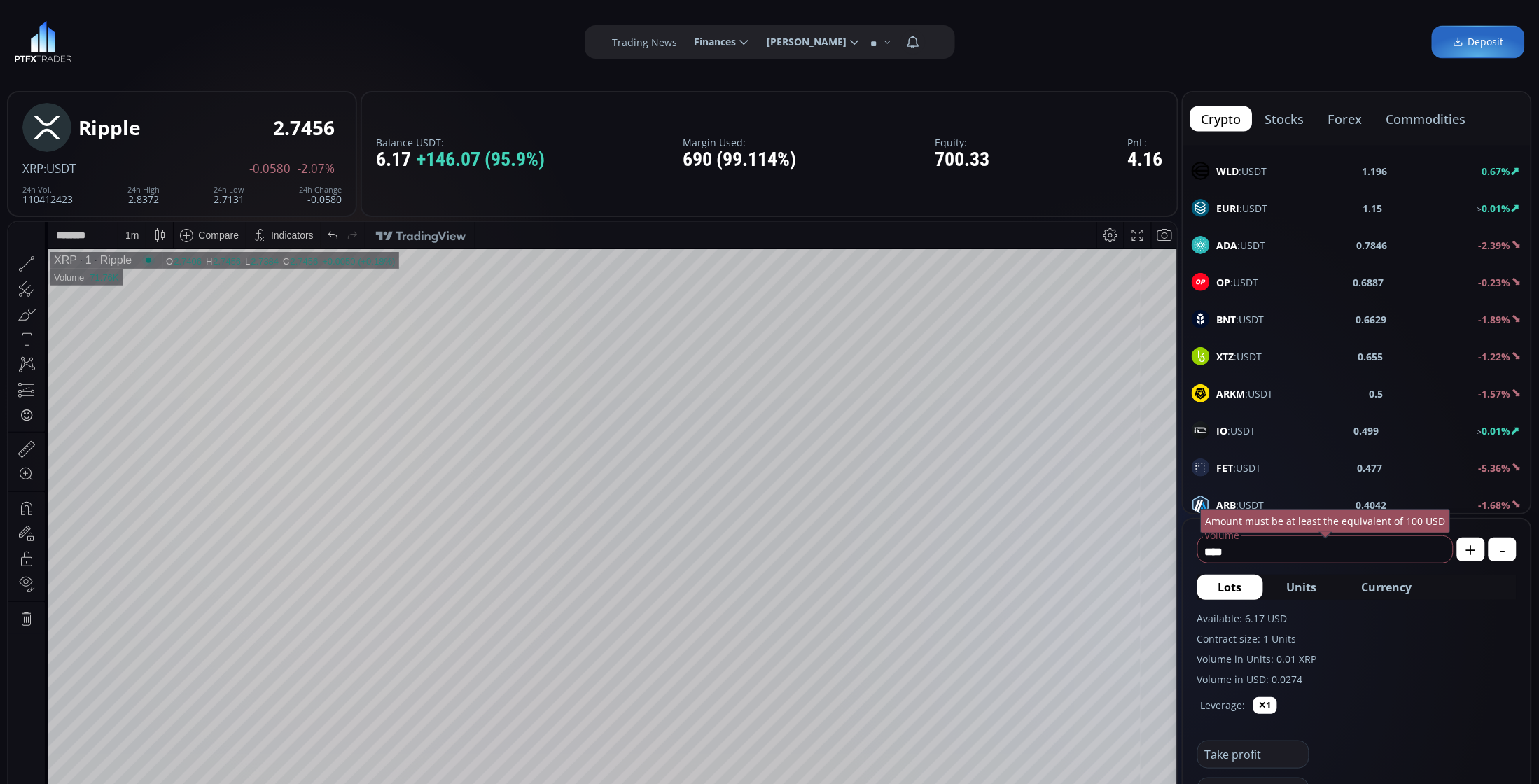
scroll to position [963, 0]
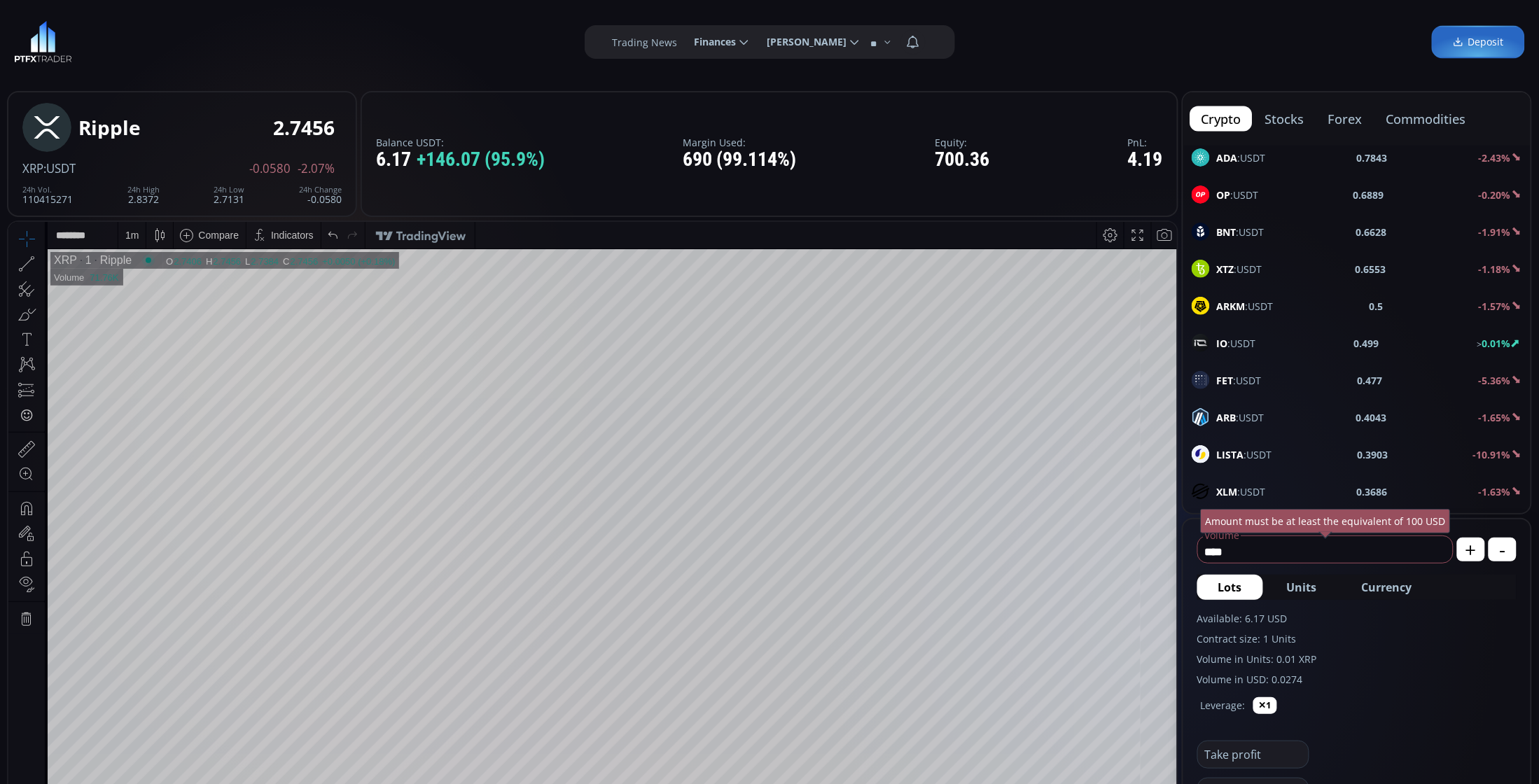
click at [1238, 387] on span "FET :USDT" at bounding box center [1240, 380] width 45 height 15
click at [126, 235] on div "D" at bounding box center [131, 235] width 12 height 26
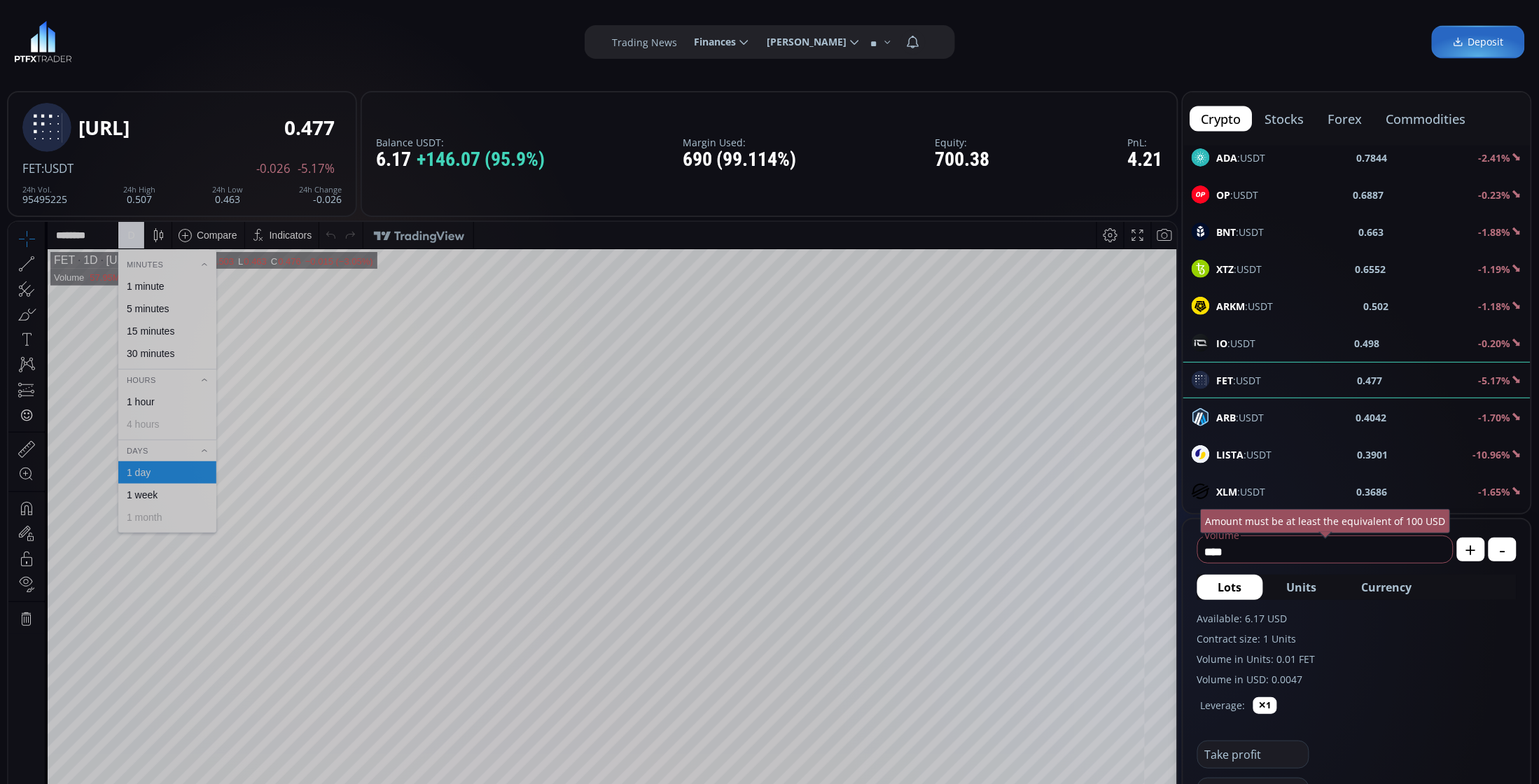
click at [155, 493] on div "1 week" at bounding box center [142, 494] width 31 height 11
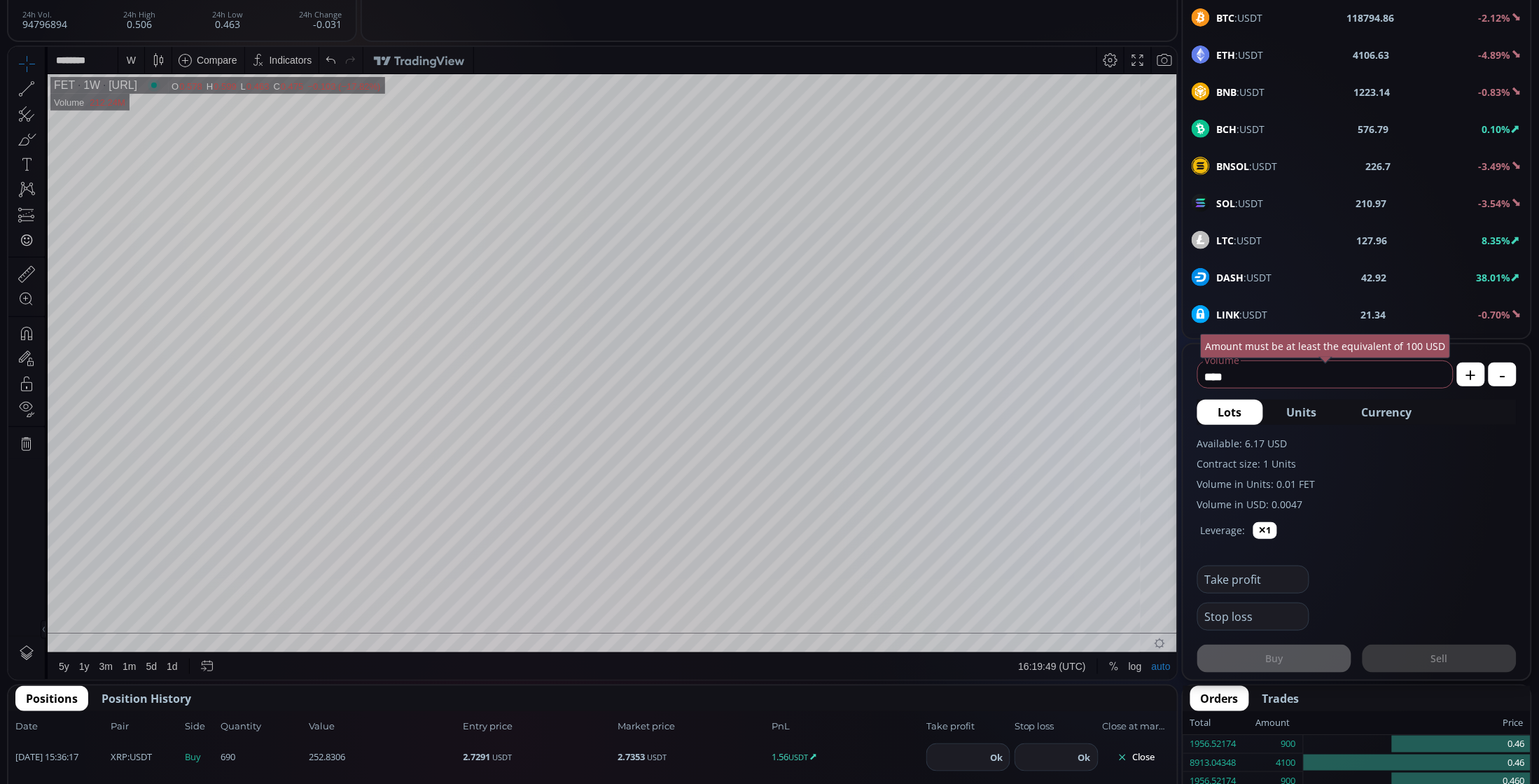
scroll to position [963, 0]
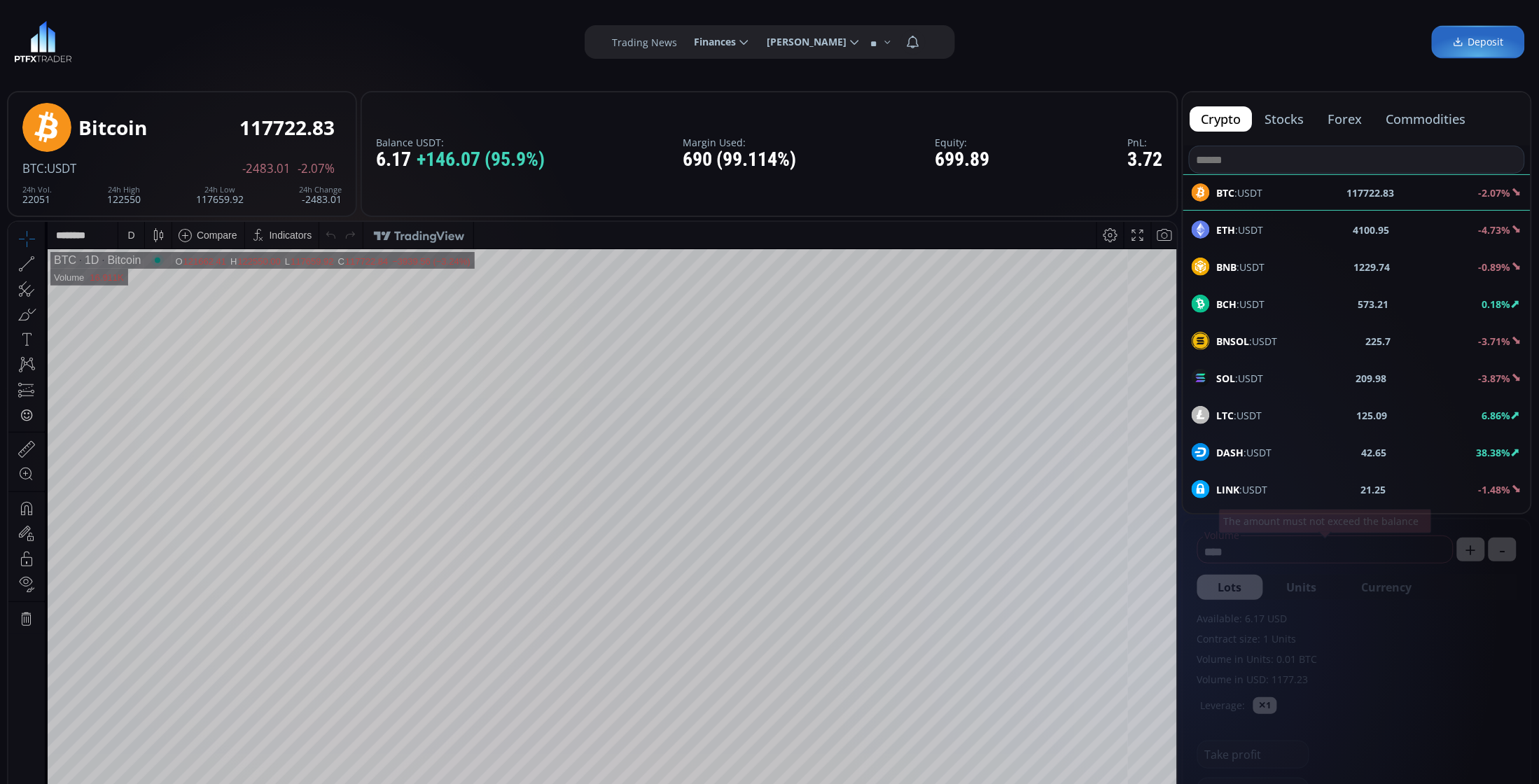
scroll to position [263, 0]
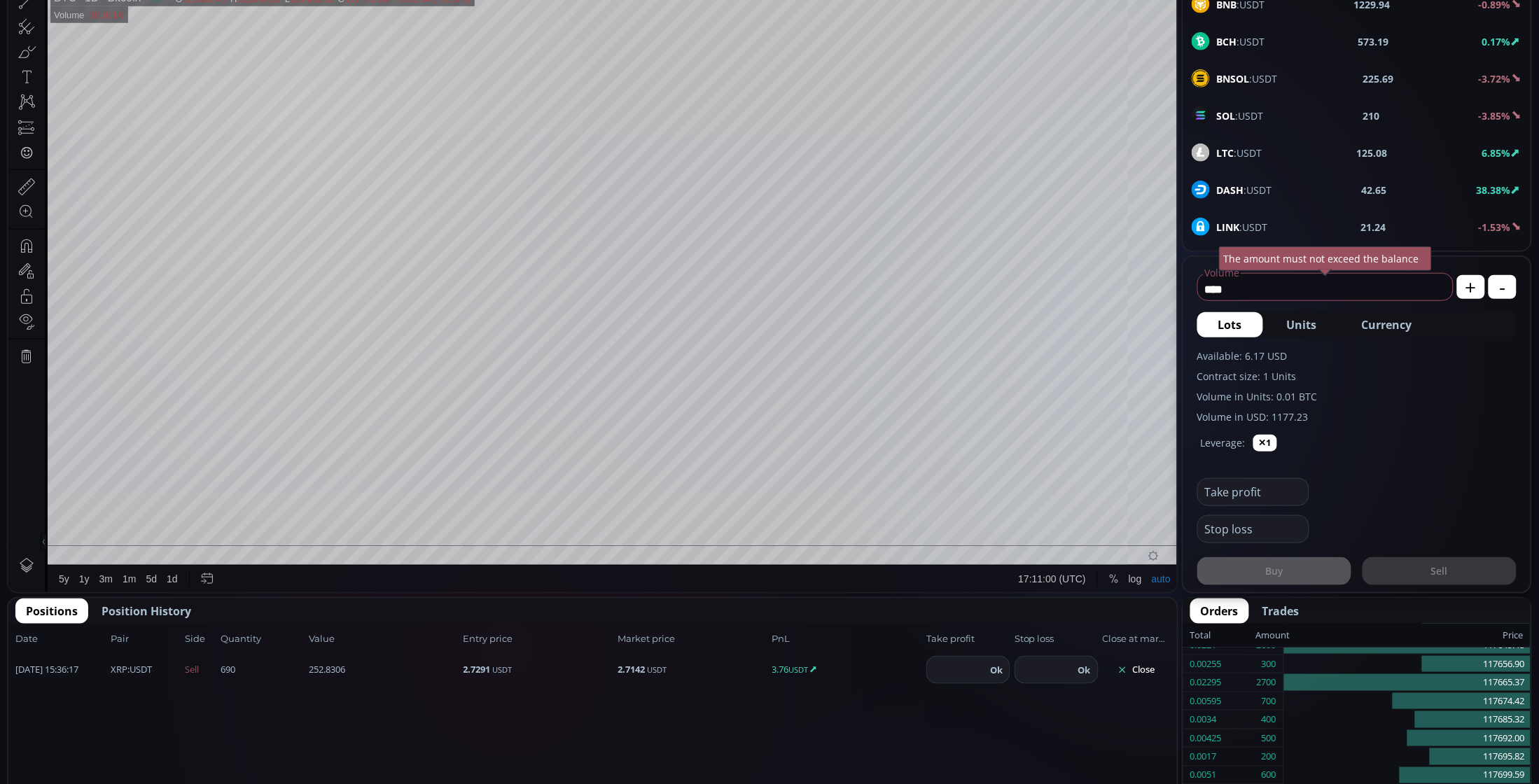
click at [1135, 667] on button "Close" at bounding box center [1136, 670] width 67 height 23
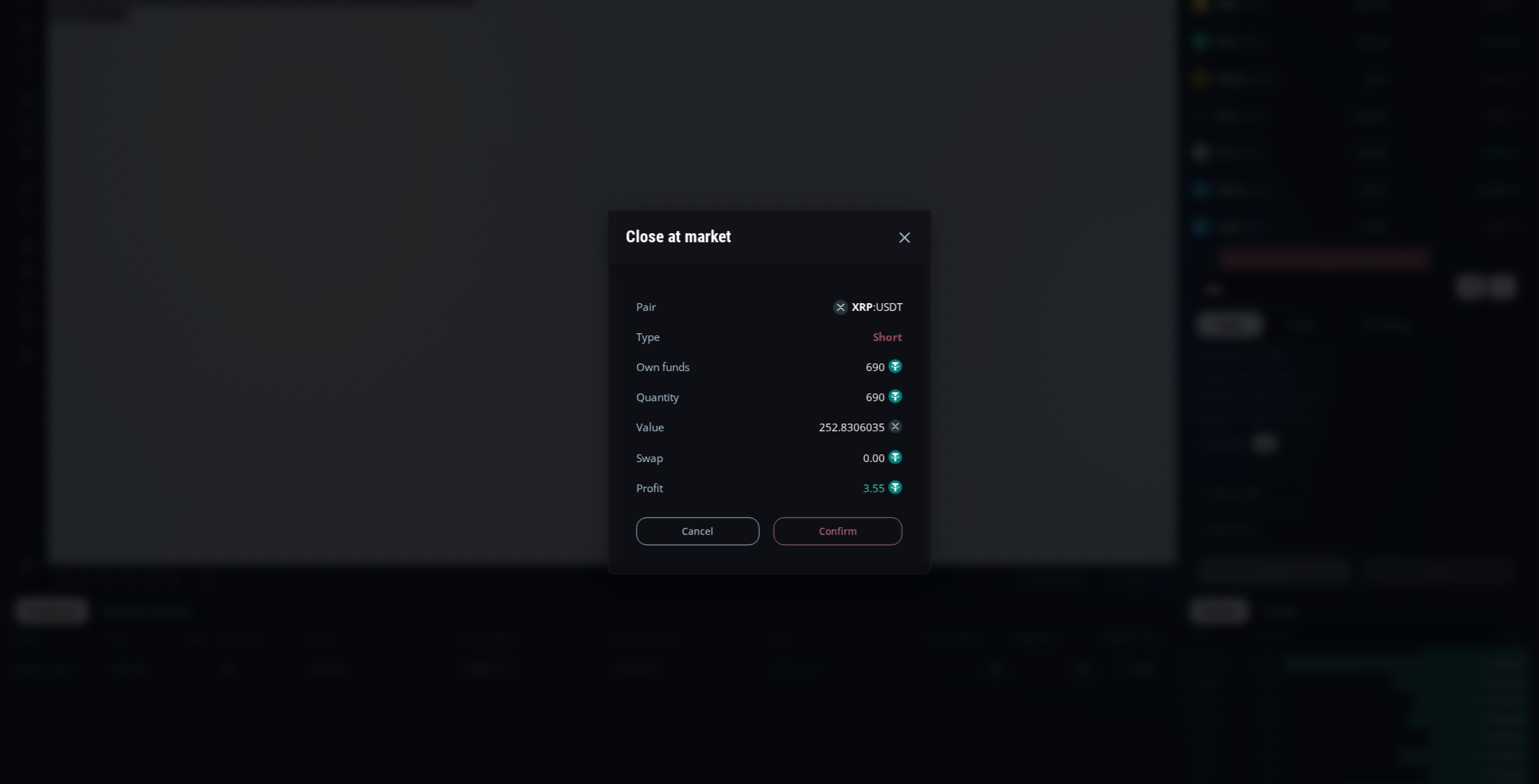
click at [874, 537] on button "Confirm" at bounding box center [839, 531] width 130 height 28
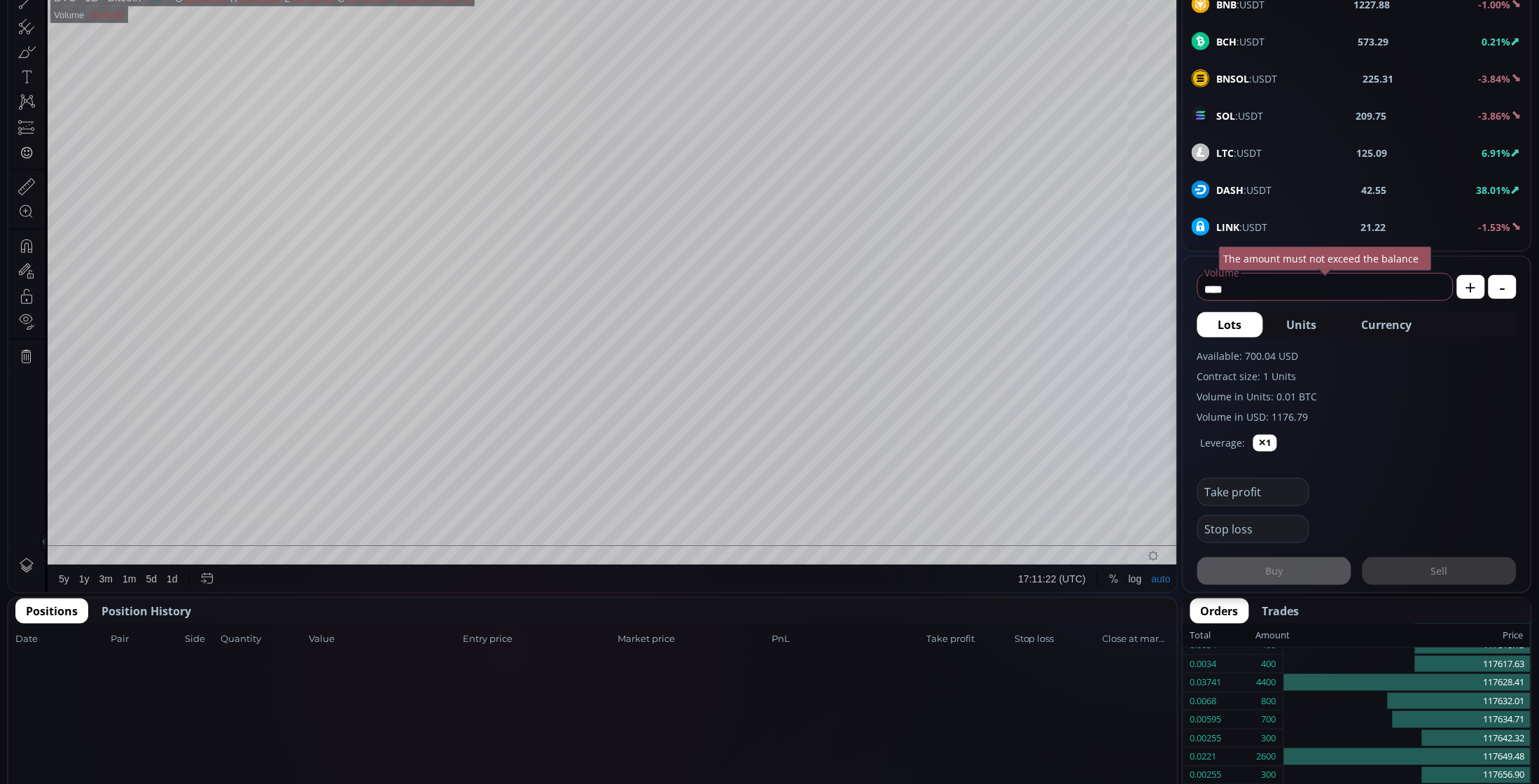
click at [180, 608] on span "Position History" at bounding box center [146, 612] width 89 height 17
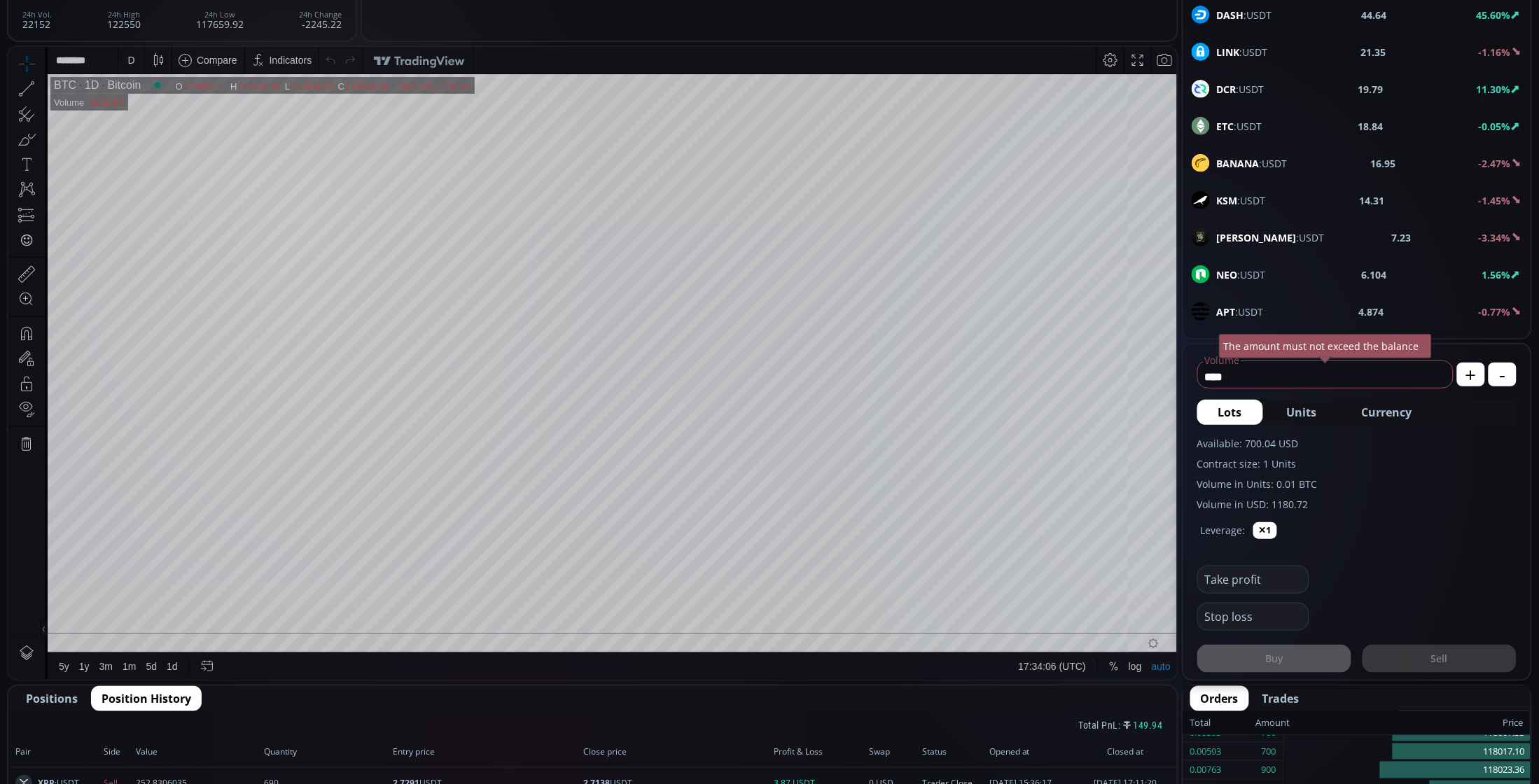
scroll to position [525, 0]
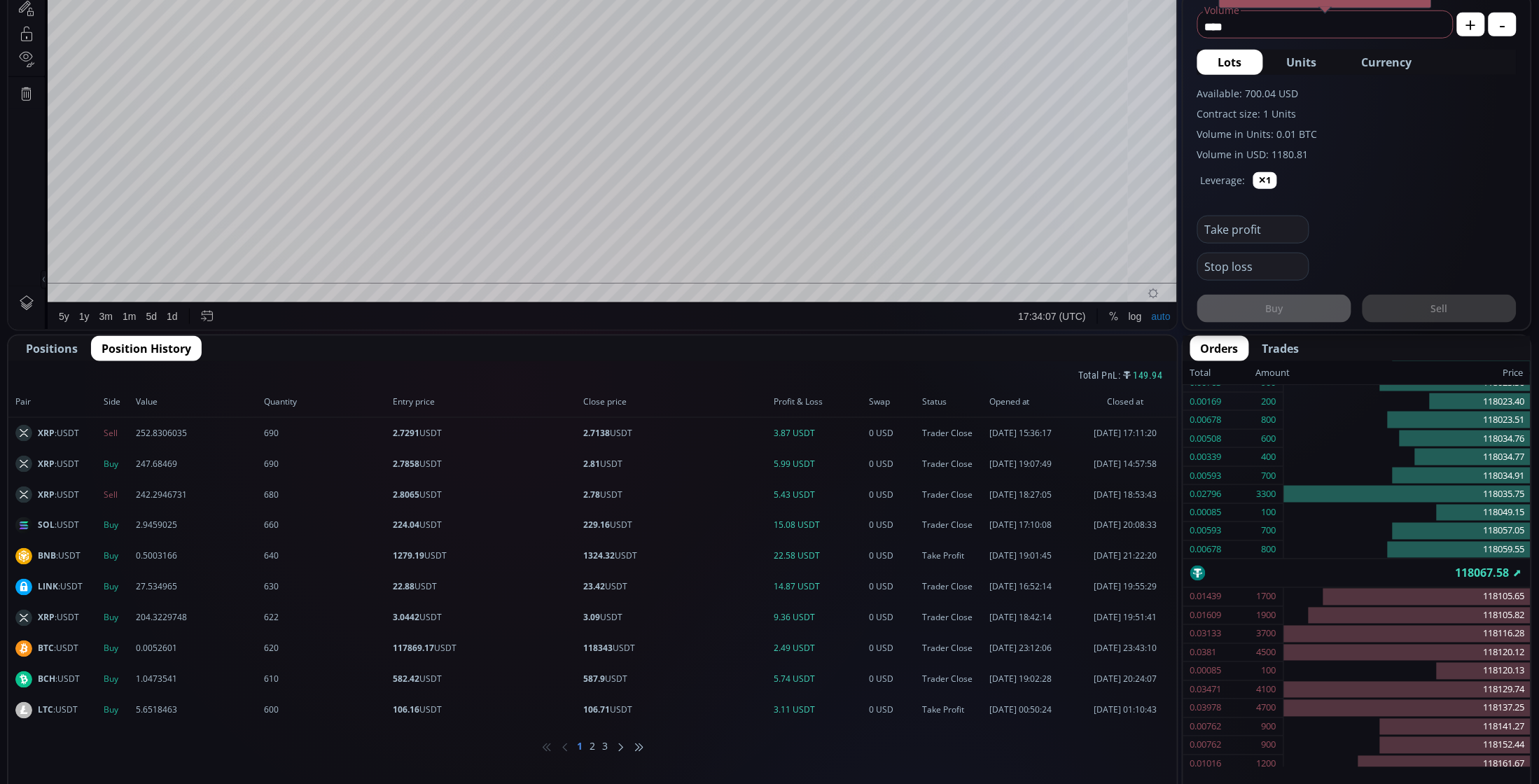
click at [56, 347] on span "Positions" at bounding box center [51, 349] width 52 height 17
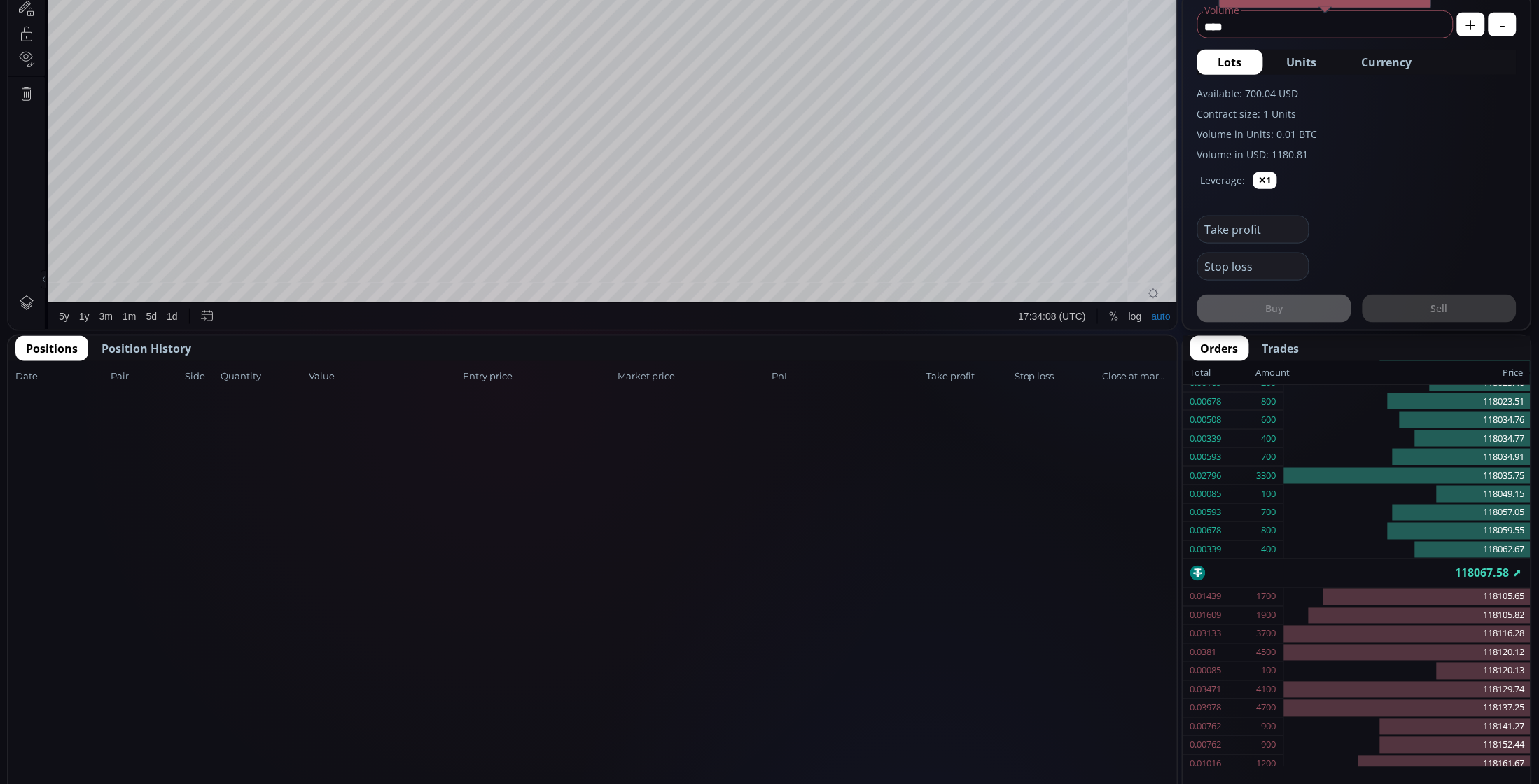
click at [159, 342] on span "Position History" at bounding box center [146, 349] width 89 height 17
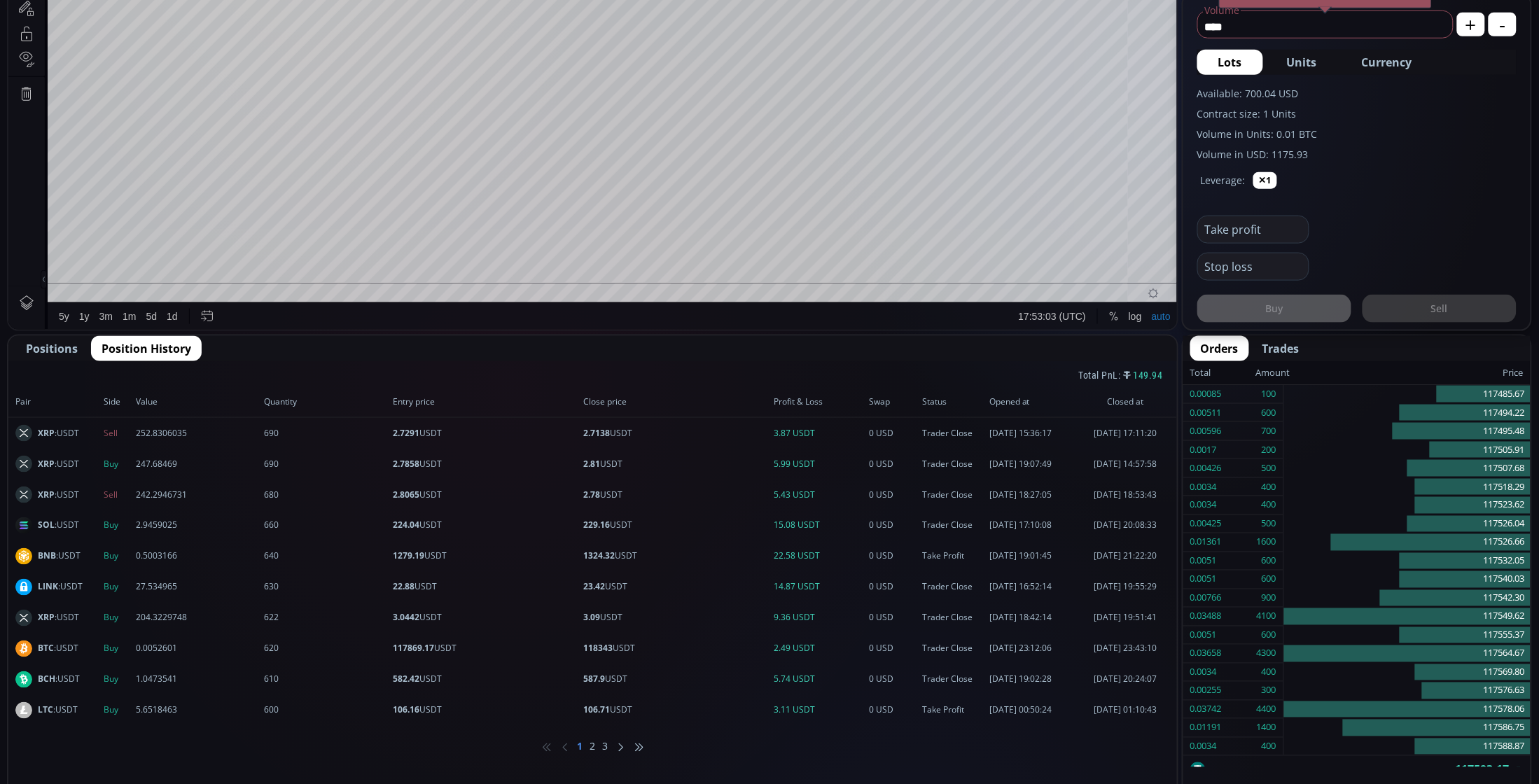
scroll to position [263, 0]
